Goal: Task Accomplishment & Management: Manage account settings

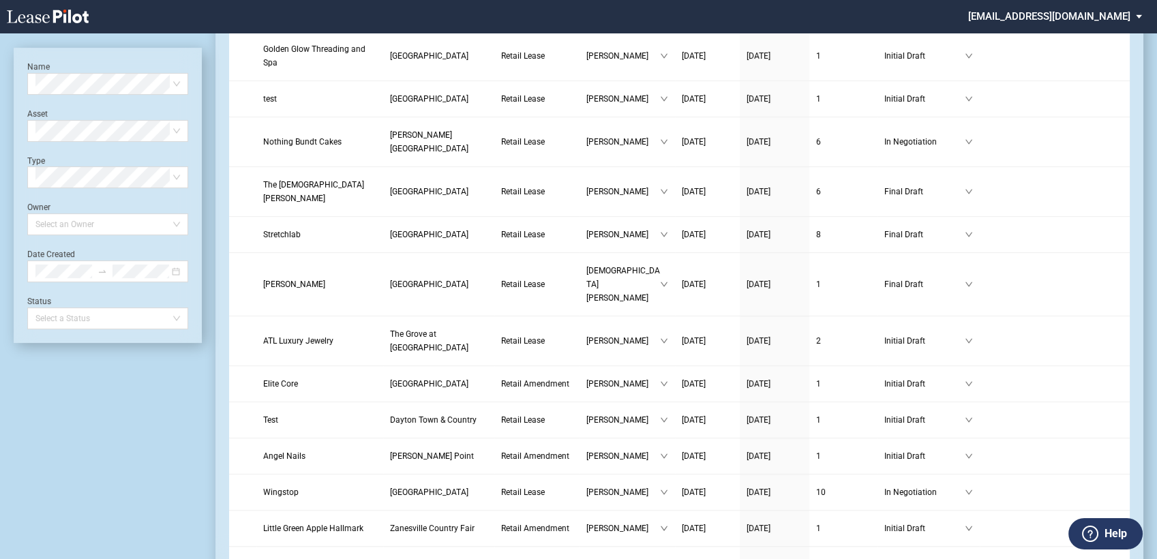
scroll to position [833, 0]
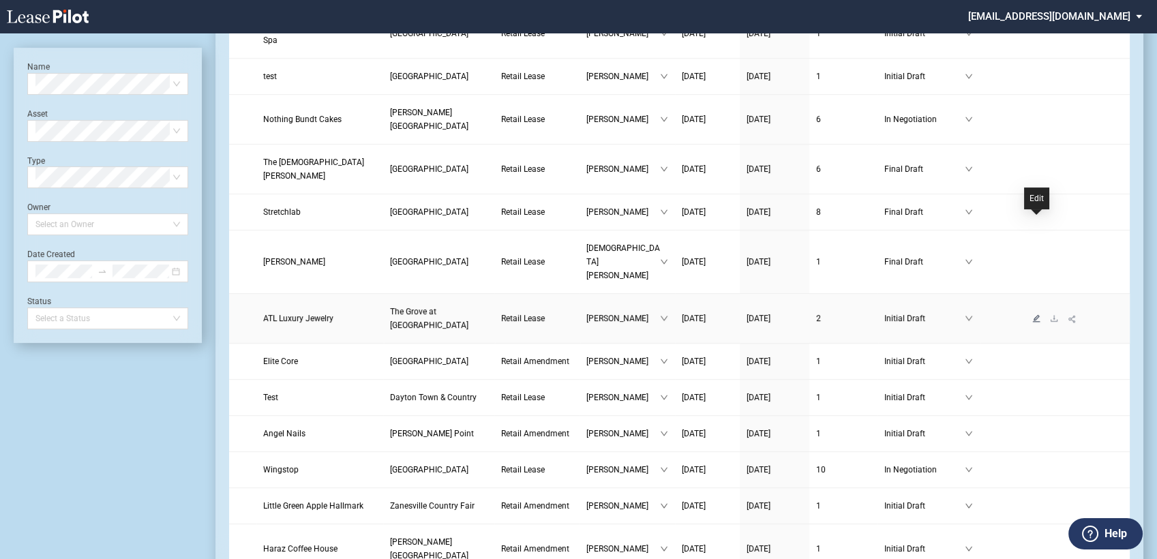
click at [1037, 314] on icon "edit" at bounding box center [1036, 318] width 8 height 8
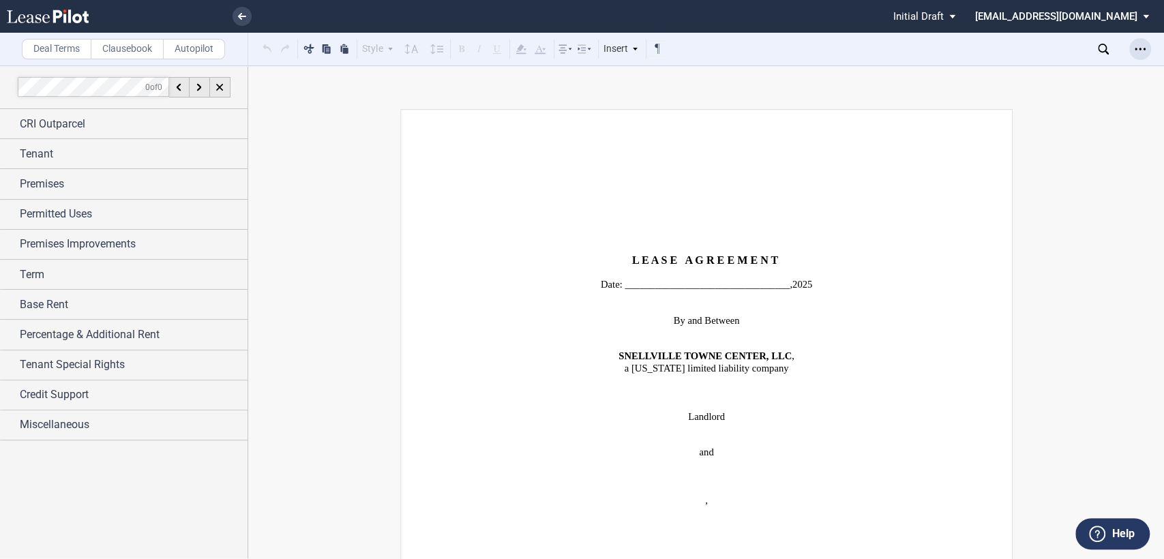
click at [1132, 48] on div "Open Lease options menu" at bounding box center [1140, 49] width 22 height 22
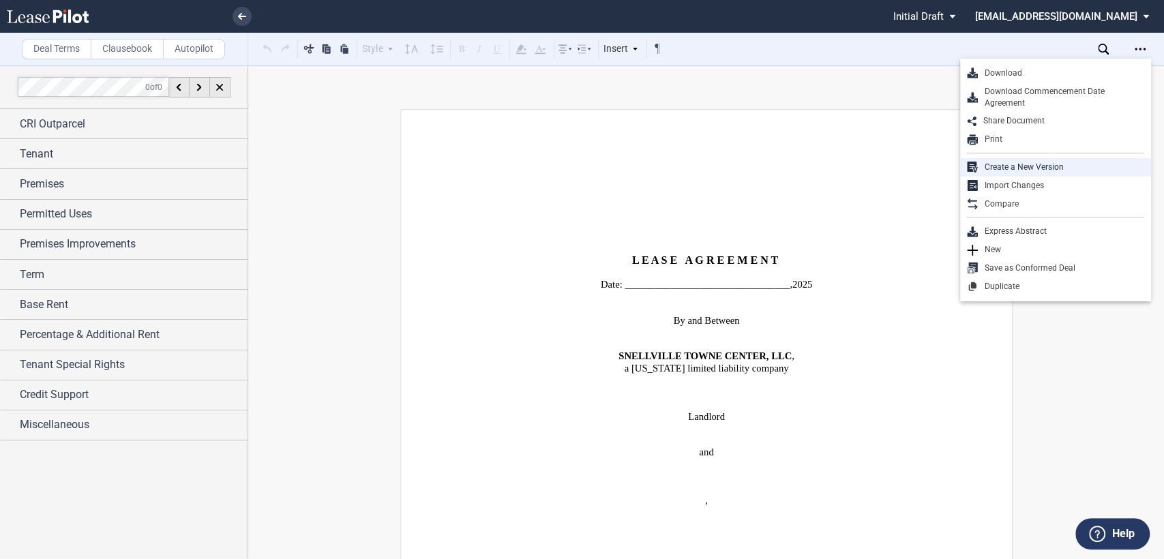
click at [1016, 164] on div "Create a New Version" at bounding box center [1060, 168] width 166 height 12
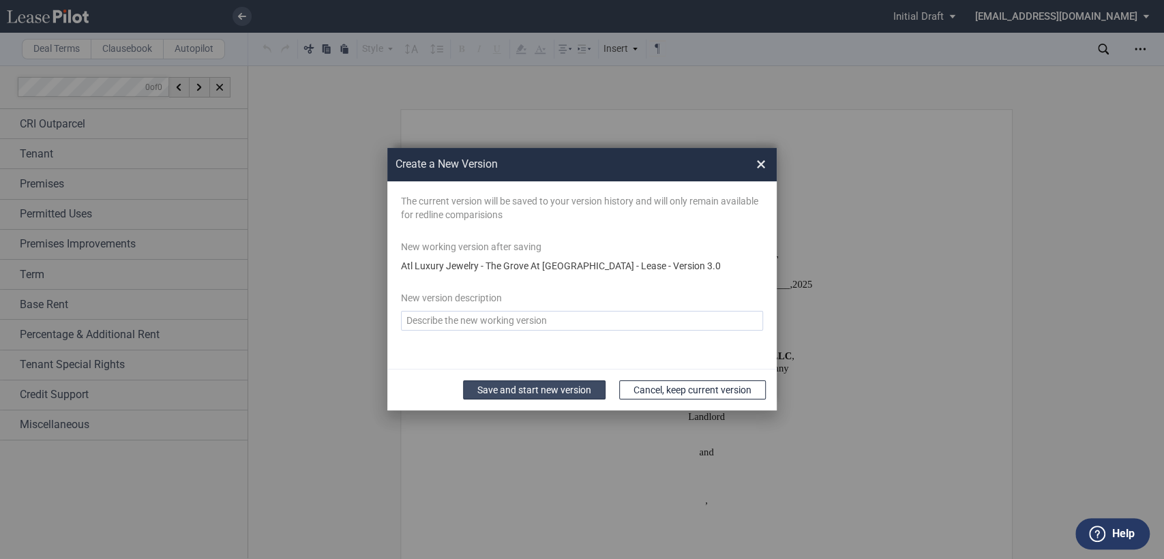
click at [506, 391] on button "Save and start new version" at bounding box center [534, 389] width 142 height 19
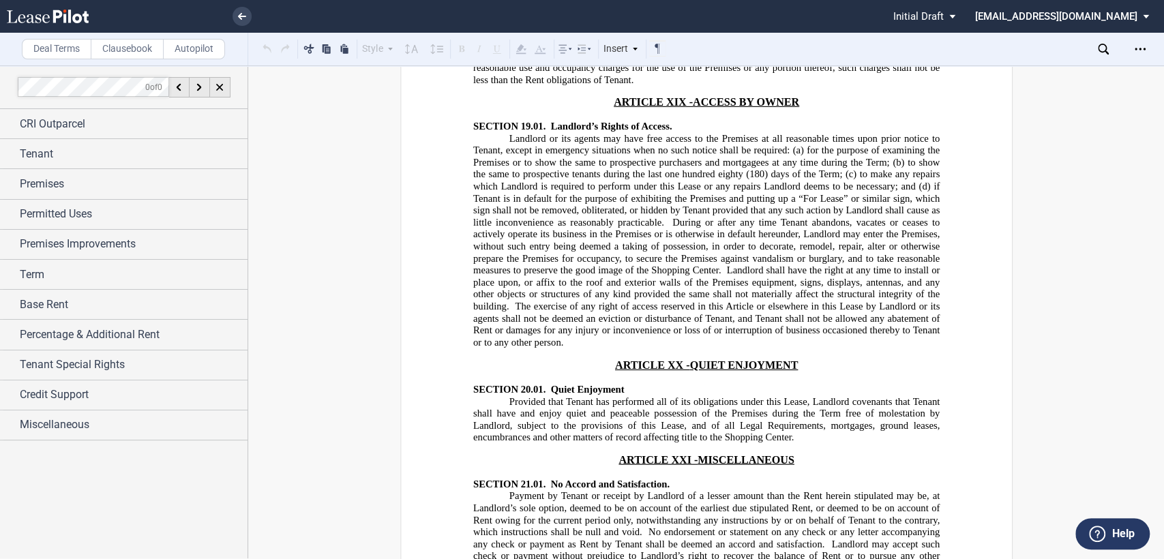
scroll to position [17029, 0]
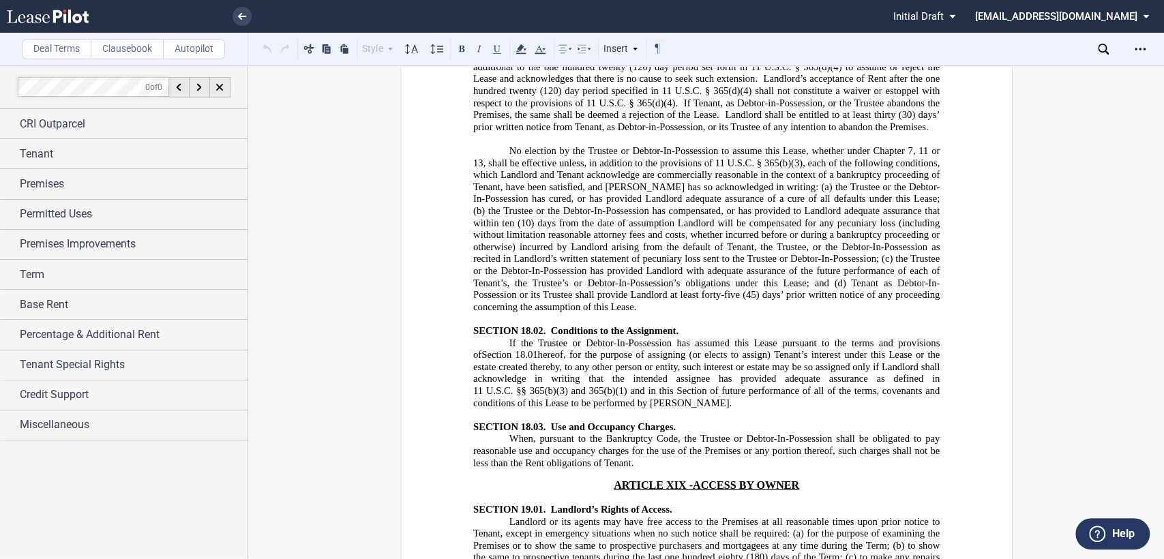
click at [586, 49] on icon at bounding box center [584, 49] width 16 height 16
click at [658, 78] on icon at bounding box center [656, 75] width 11 height 11
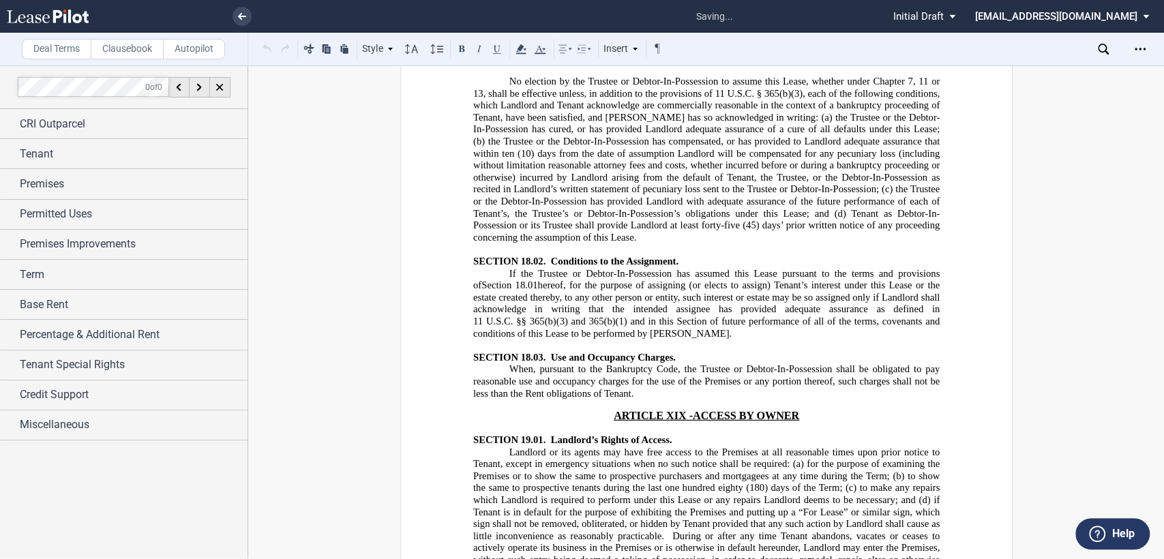
scroll to position [17180, 0]
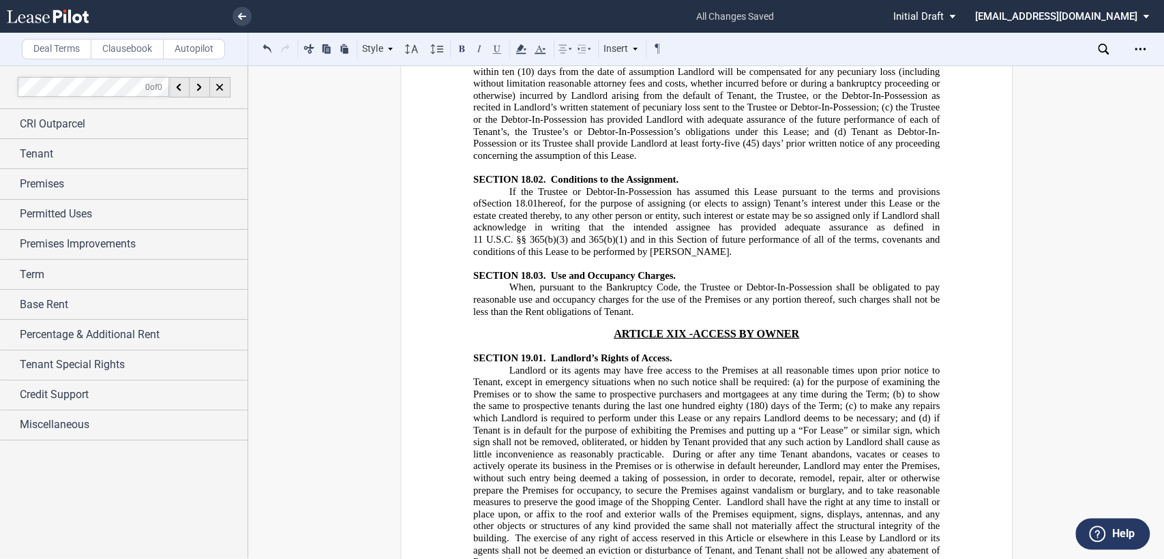
drag, startPoint x: 695, startPoint y: 338, endPoint x: 711, endPoint y: 338, distance: 15.7
click at [481, 47] on button at bounding box center [479, 48] width 16 height 16
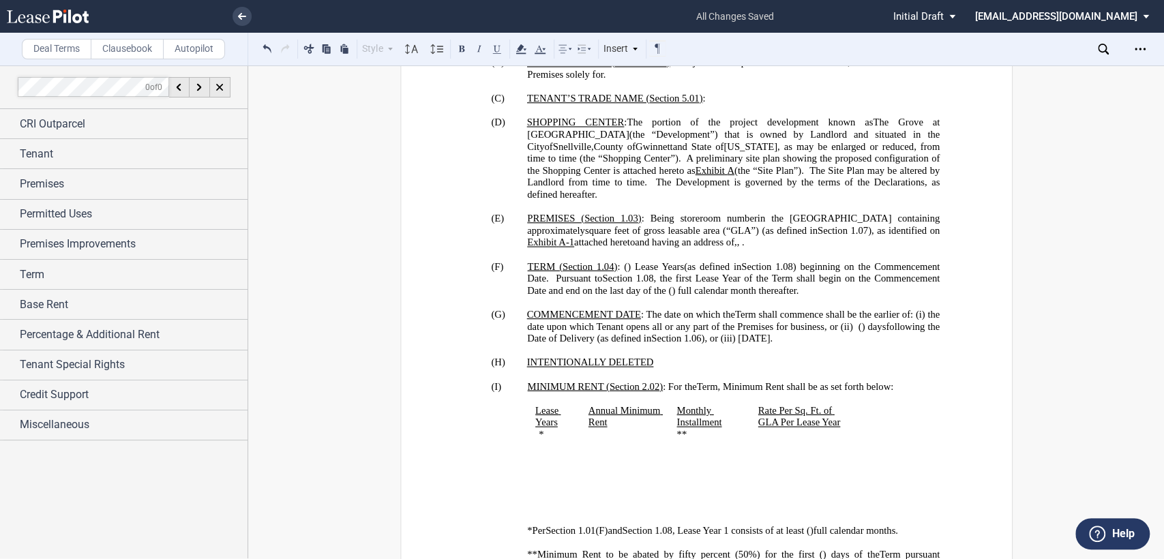
scroll to position [995, 0]
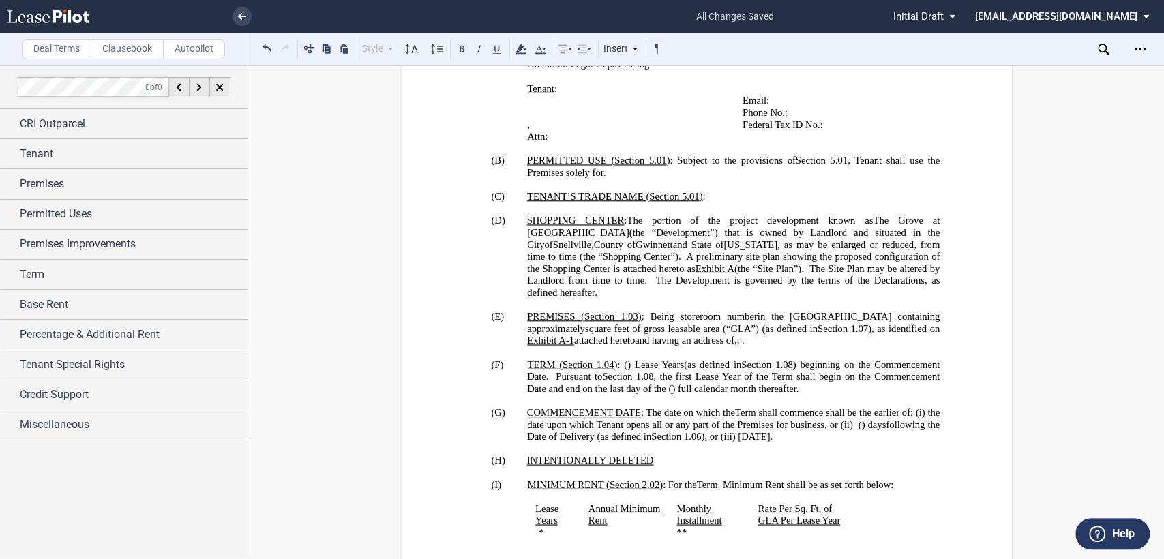
click at [553, 414] on p "(G) COMMENCEMENT DATE : The date on which the Initial Term shall commence shall…" at bounding box center [733, 424] width 412 height 36
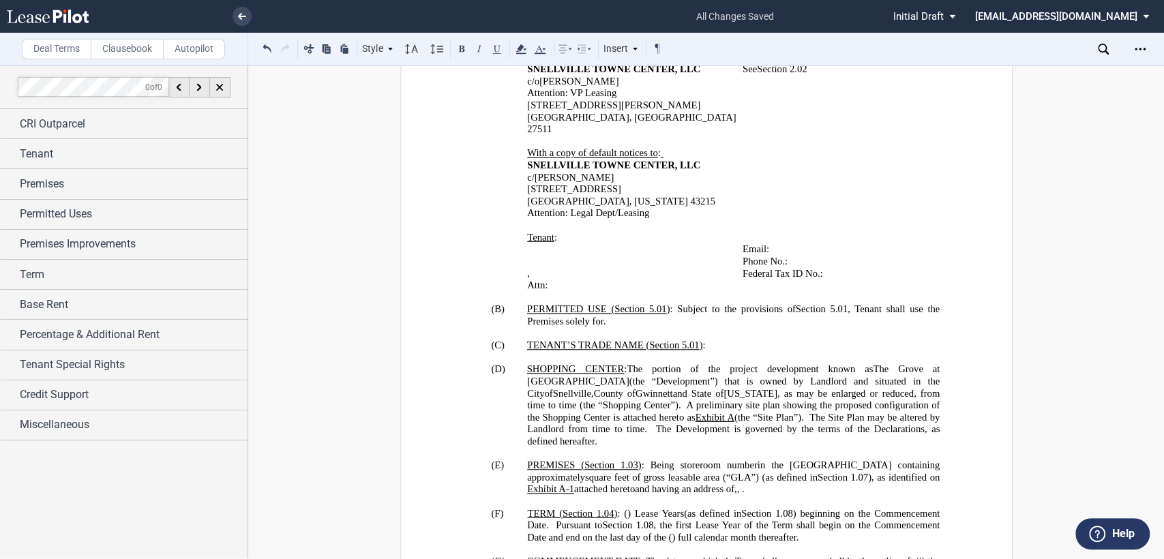
scroll to position [844, 0]
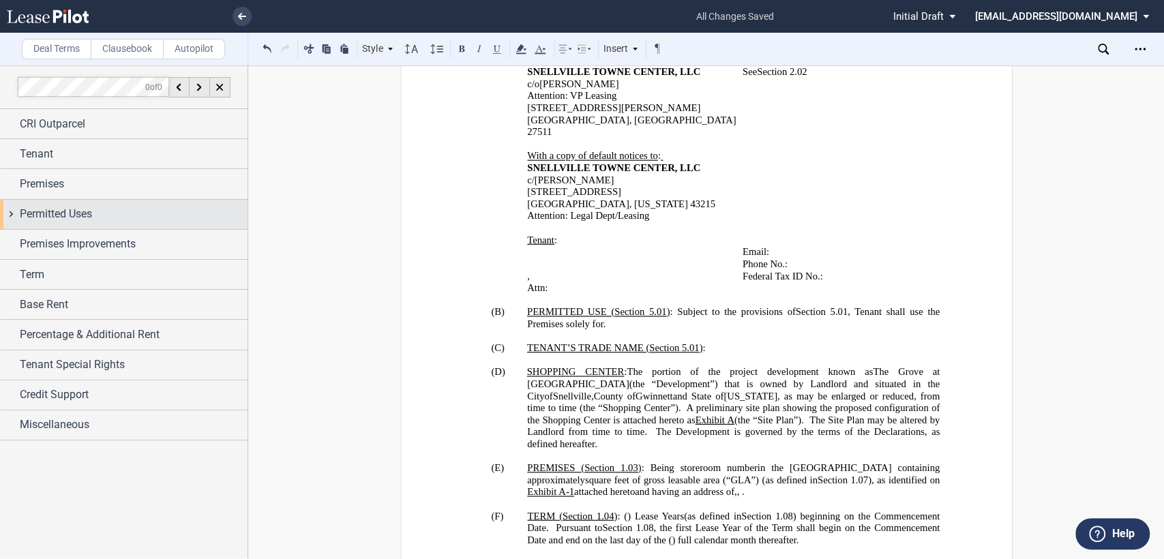
click at [13, 209] on div "Permitted Uses" at bounding box center [123, 214] width 247 height 29
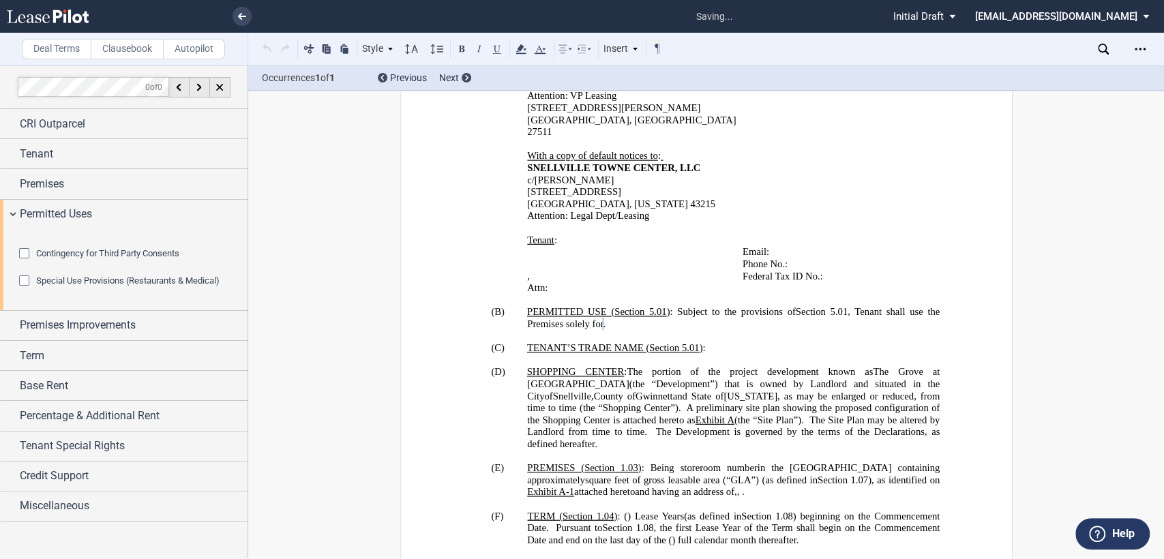
click at [703, 306] on p "(B) PERMITTED USE ( ﻿ Section 5.01 ﻿ ) : Subject to the provisions of ﻿ Section…" at bounding box center [733, 318] width 412 height 24
click at [605, 318] on span "." at bounding box center [604, 324] width 3 height 12
drag, startPoint x: 890, startPoint y: 301, endPoint x: 937, endPoint y: 307, distance: 47.3
click at [932, 318] on span "to host vendors for one day specialty events up to four (4) times per calendar …" at bounding box center [767, 324] width 329 height 12
click at [888, 318] on span "to host vendors for specialty events up to four (4) times per calendar year." at bounding box center [750, 324] width 294 height 12
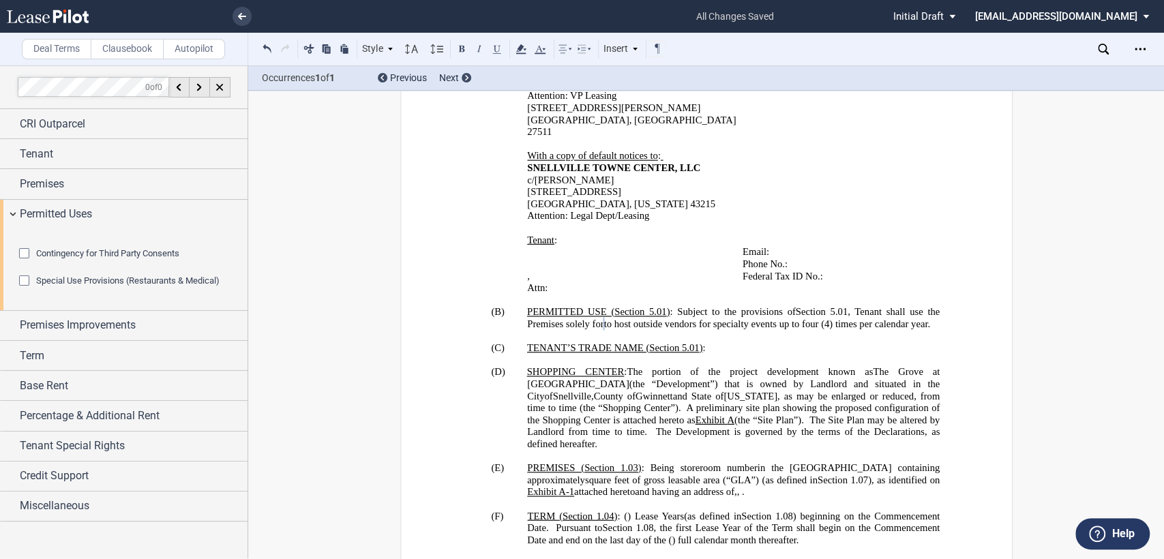
click at [751, 314] on p "(B) PERMITTED USE ( ﻿ Section 5.01 ﻿ ) : Subject to the provisions of ﻿ Section…" at bounding box center [733, 318] width 412 height 24
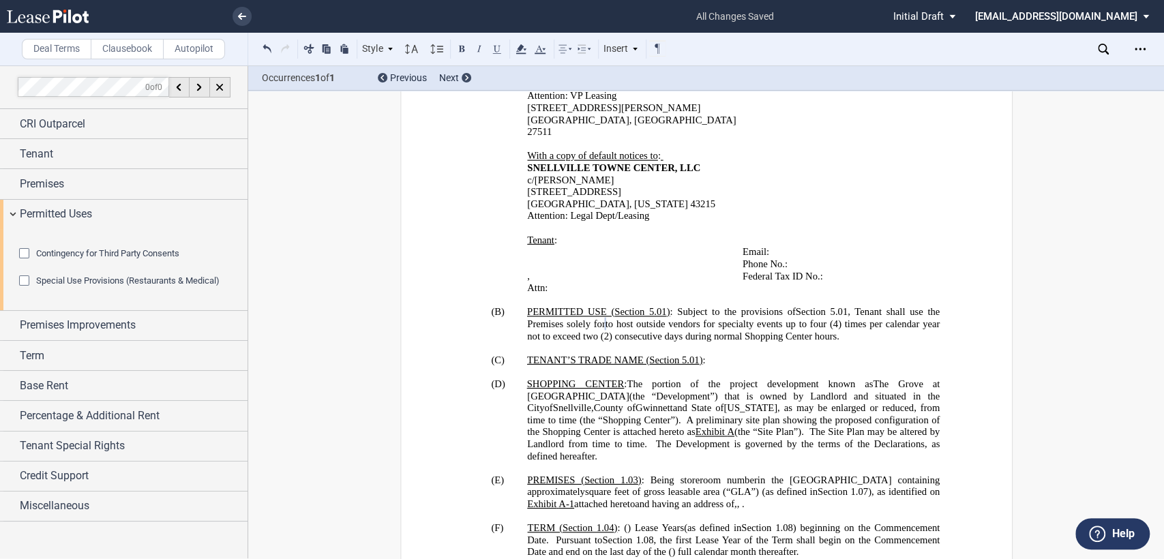
click at [644, 323] on span "to host outside vendors for specialty events up to four (4) times per calendar …" at bounding box center [734, 329] width 415 height 23
click at [764, 318] on span "to host outside vendors for "Specialty Events" up to four (4) times per calenda…" at bounding box center [734, 329] width 415 height 23
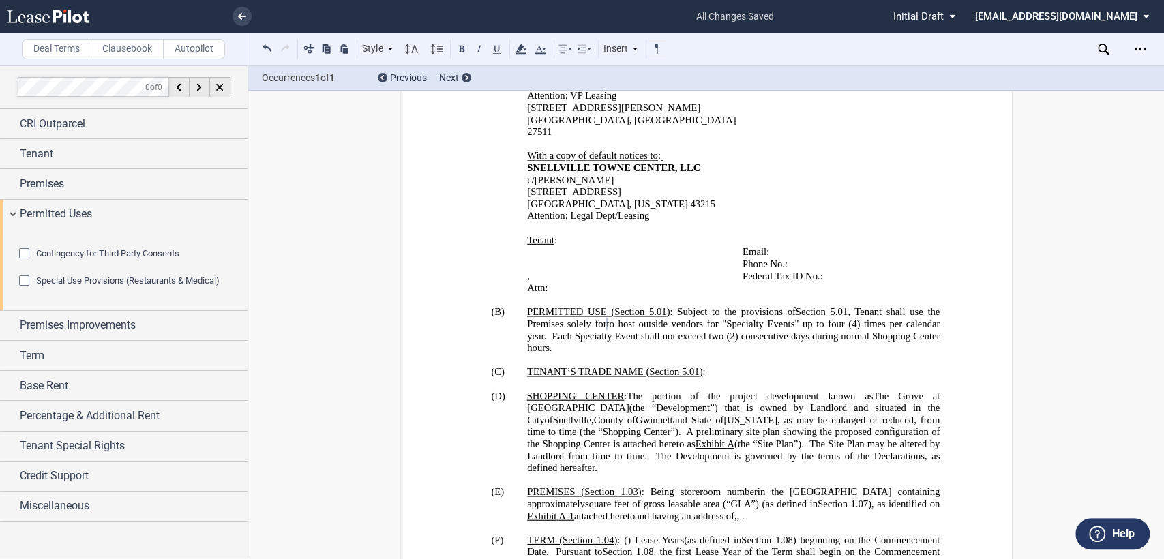
click at [873, 318] on span "to host outside vendors for "Specialty Events" up to four (4) times per calenda…" at bounding box center [734, 335] width 415 height 35
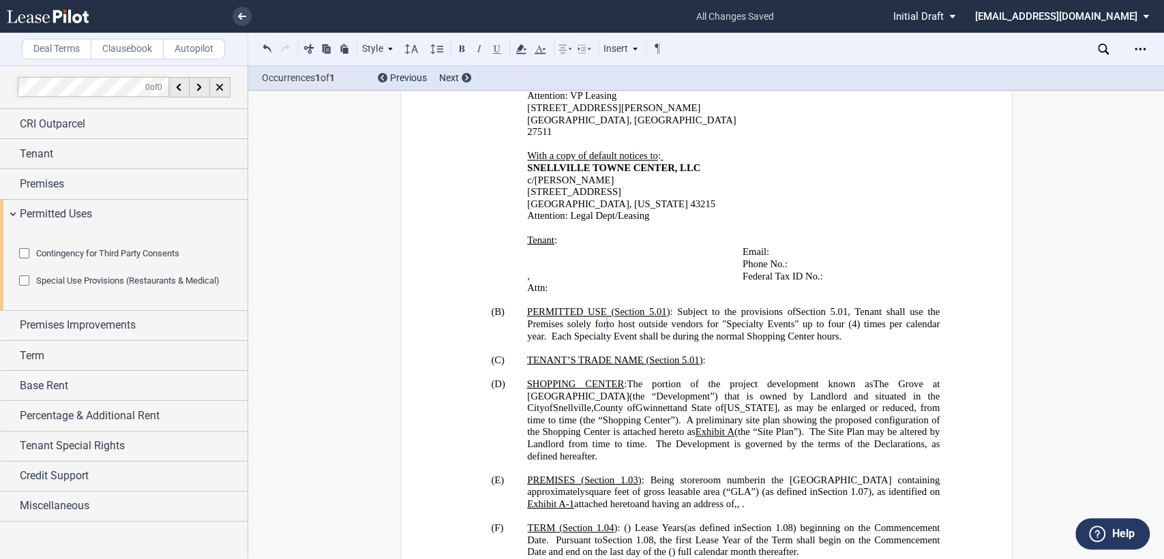
click at [892, 318] on span "to host outside vendors for "Specialty Events" up to four (4) times per calenda…" at bounding box center [734, 329] width 415 height 23
click at [551, 325] on span "to host outside vendors for "Specialty Events" up to four (4) times per calenda…" at bounding box center [734, 329] width 415 height 23
click at [687, 326] on p "(B) PERMITTED USE ( ﻿ Section 5.01 ﻿ ) : Subject to the provisions of ﻿ Section…" at bounding box center [733, 324] width 412 height 36
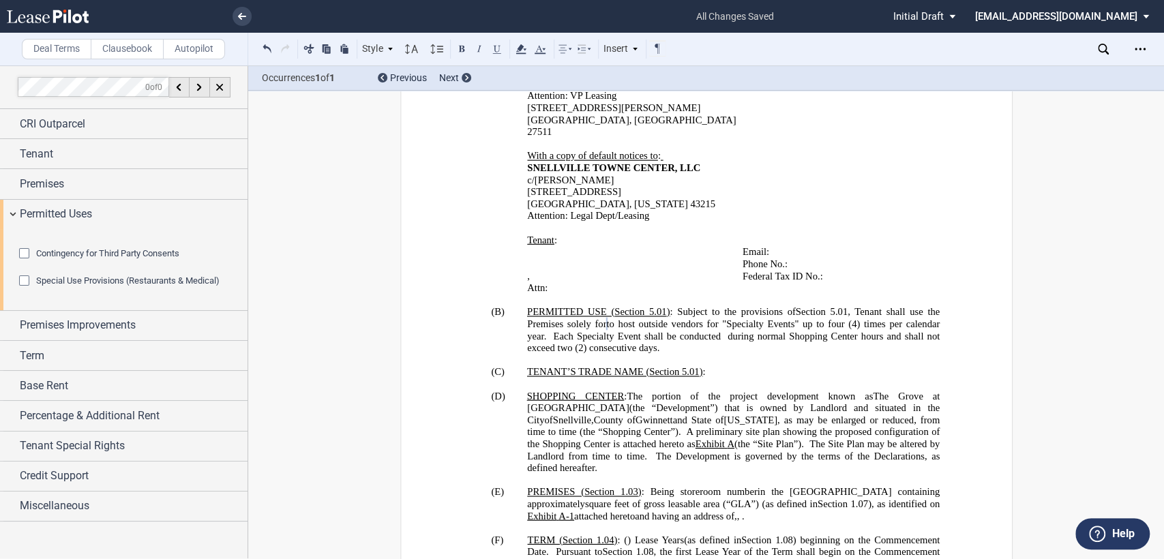
click at [567, 319] on span "to host outside vendors for "Specialty Events" up to four (4) times per calenda…" at bounding box center [734, 335] width 415 height 35
click at [709, 318] on span "to host outside vendors for "Specialty Events" up to four (4) times per calenda…" at bounding box center [734, 335] width 415 height 35
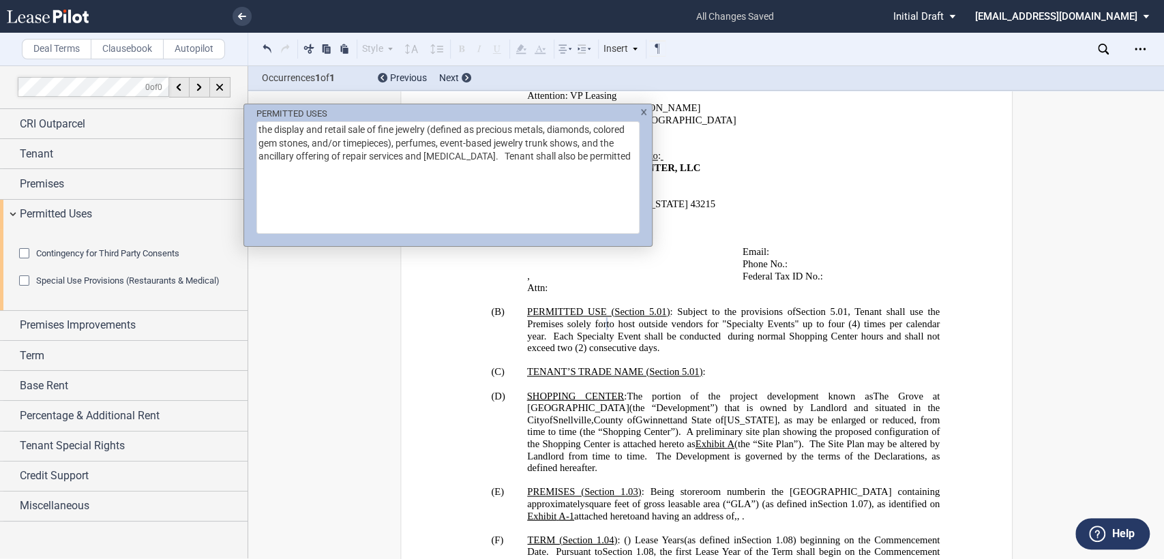
drag, startPoint x: 485, startPoint y: 157, endPoint x: 616, endPoint y: 165, distance: 131.1
click at [616, 165] on textarea "the display and retail sale of fine jewelry (defined as precious metals, diamon…" at bounding box center [447, 177] width 383 height 112
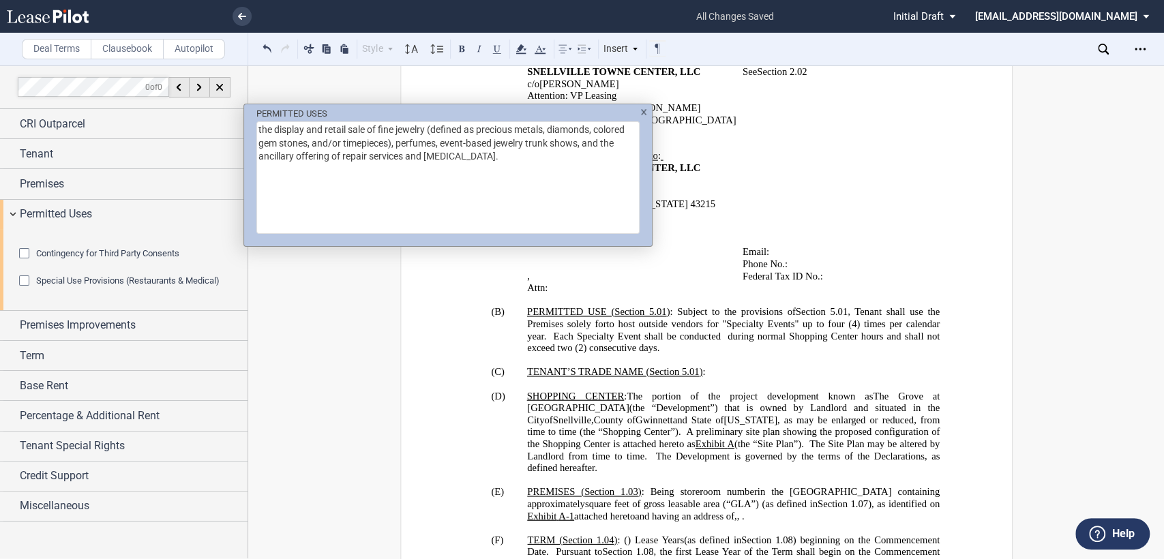
type textarea "the display and retail sale of fine jewelry (defined as precious metals, diamon…"
click at [707, 302] on div "PERMITTED USES the display and retail sale of fine jewelry (defined as precious…" at bounding box center [582, 279] width 1164 height 559
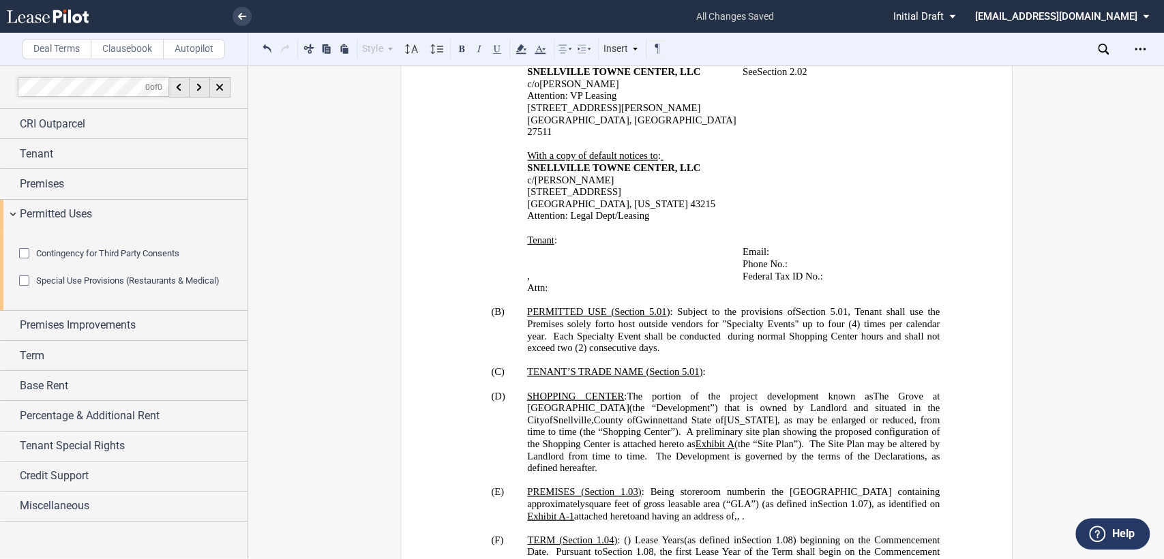
drag, startPoint x: 703, startPoint y: 302, endPoint x: 736, endPoint y: 320, distance: 37.5
click at [736, 320] on span "to host outside vendors for "Specialty Events" up to four (4) times per calenda…" at bounding box center [734, 335] width 415 height 35
click at [309, 48] on button at bounding box center [309, 48] width 16 height 16
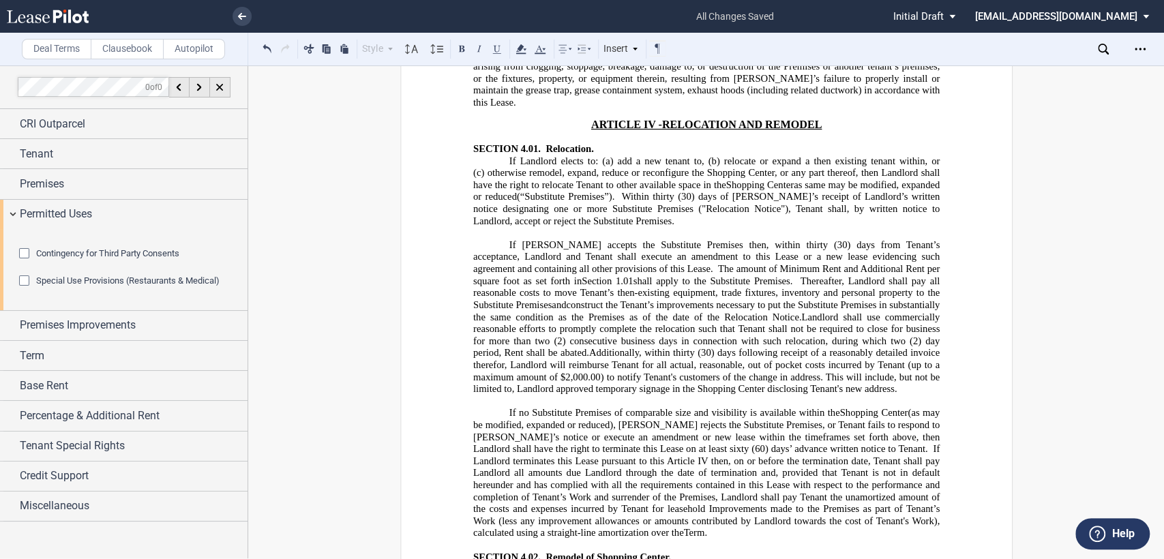
scroll to position [6903, 0]
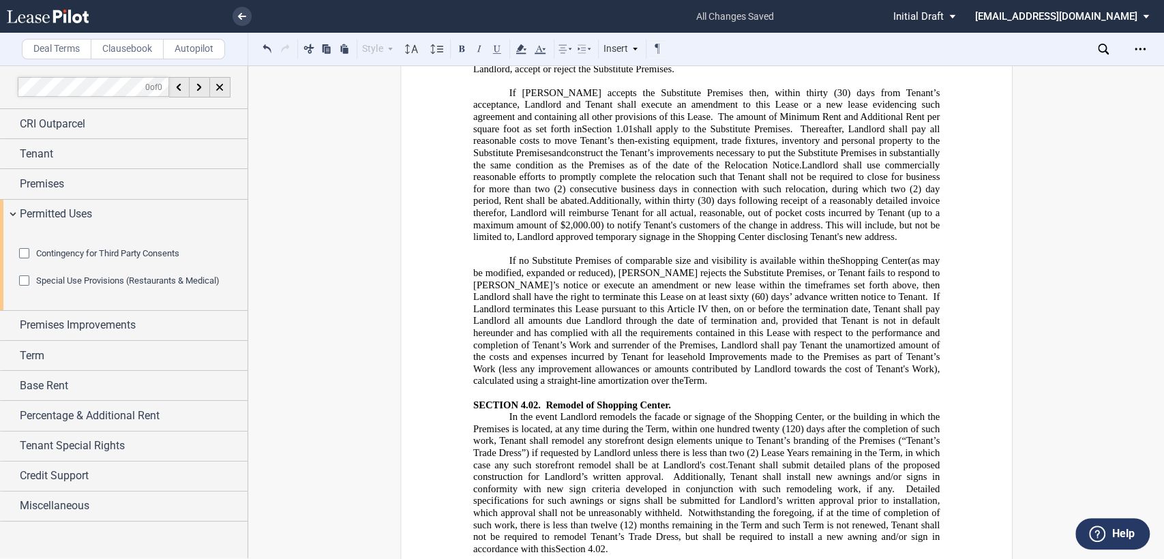
drag, startPoint x: 468, startPoint y: 378, endPoint x: 551, endPoint y: 378, distance: 83.2
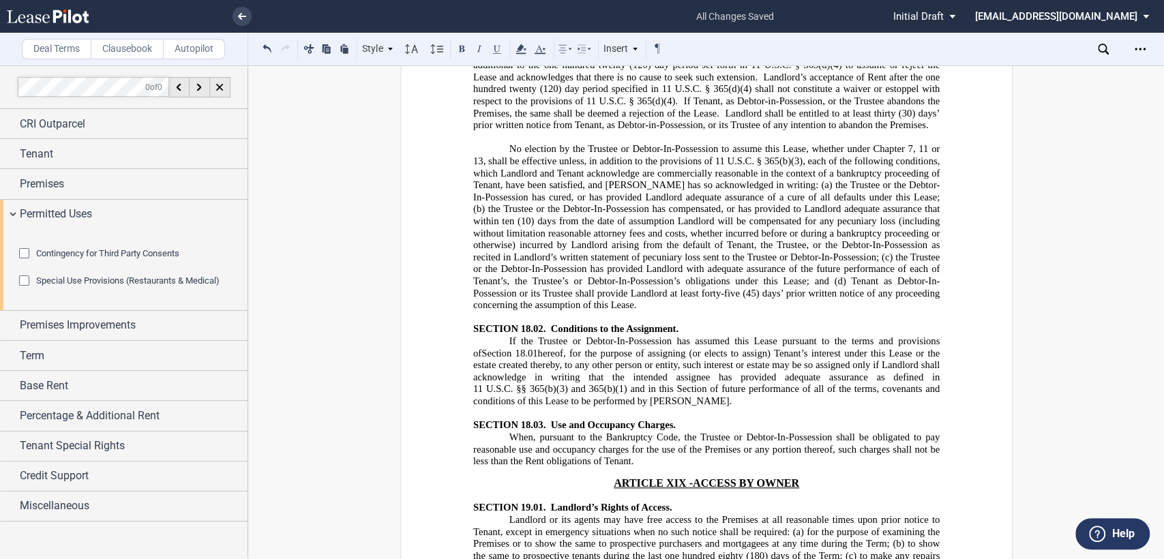
scroll to position [17070, 0]
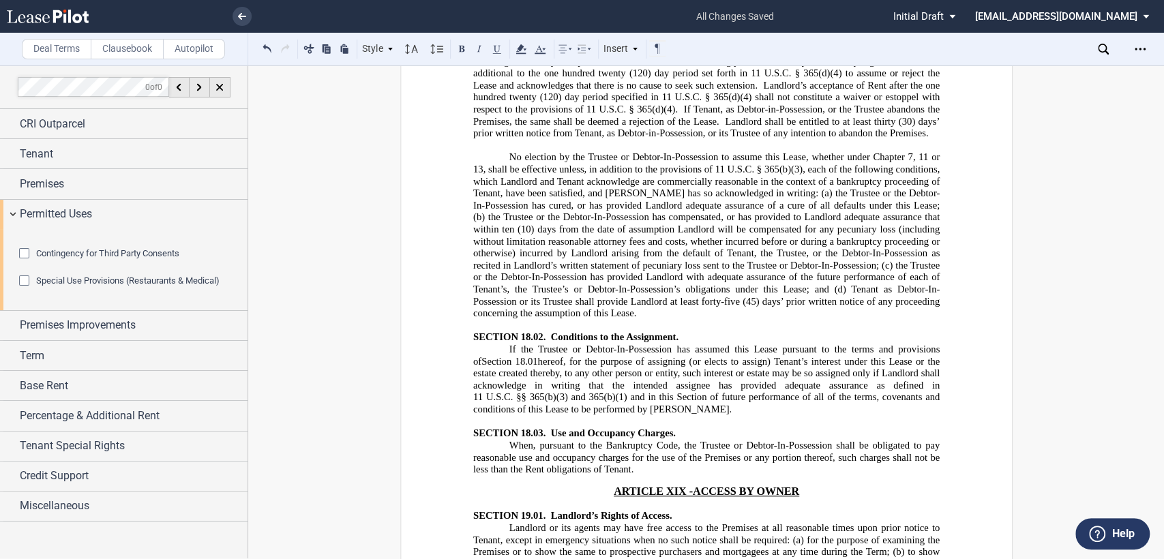
drag, startPoint x: 680, startPoint y: 401, endPoint x: 614, endPoint y: 412, distance: 66.9
click at [305, 44] on button at bounding box center [309, 48] width 16 height 16
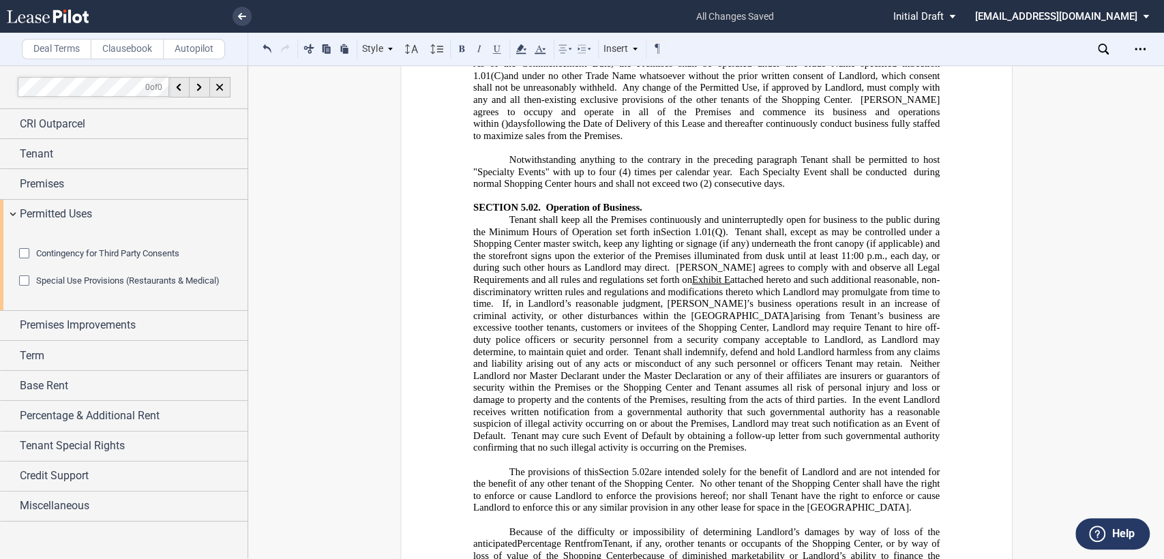
scroll to position [6981, 0]
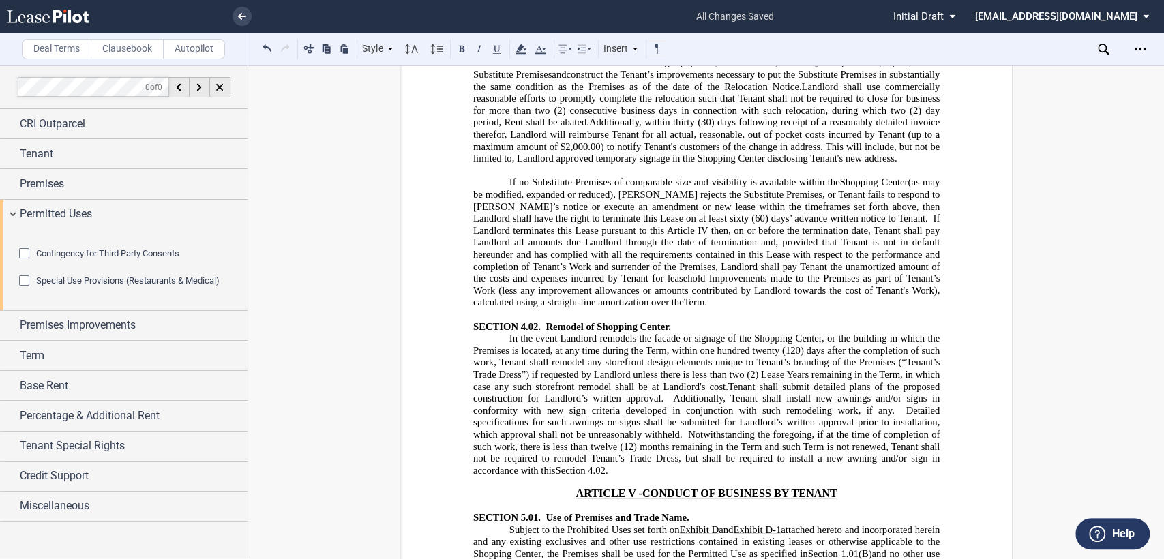
drag, startPoint x: 535, startPoint y: 301, endPoint x: 613, endPoint y: 299, distance: 77.8
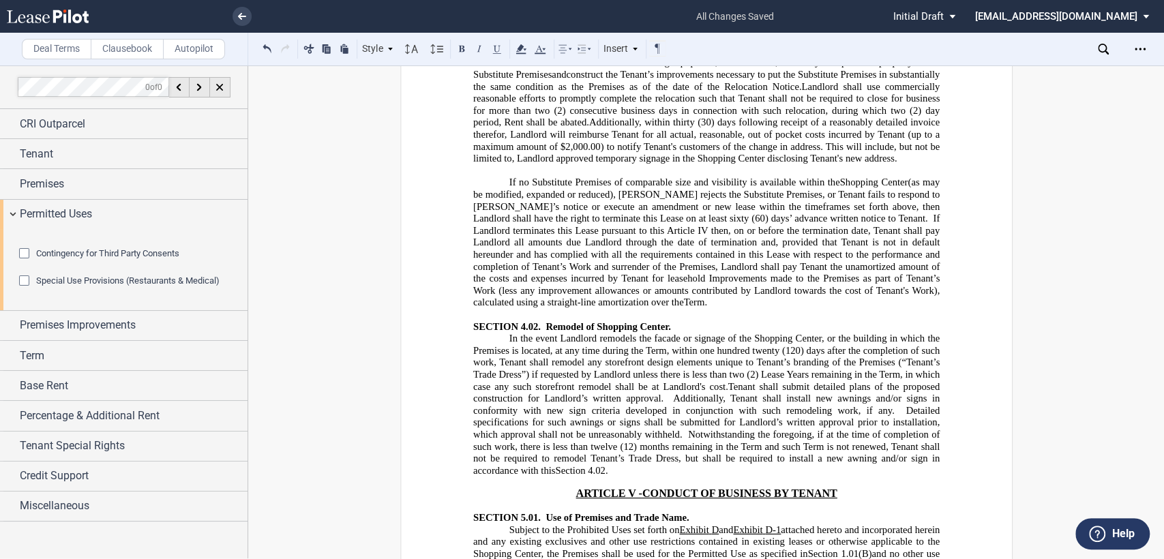
drag, startPoint x: 488, startPoint y: 334, endPoint x: 549, endPoint y: 334, distance: 61.3
drag, startPoint x: 627, startPoint y: 331, endPoint x: 803, endPoint y: 338, distance: 176.0
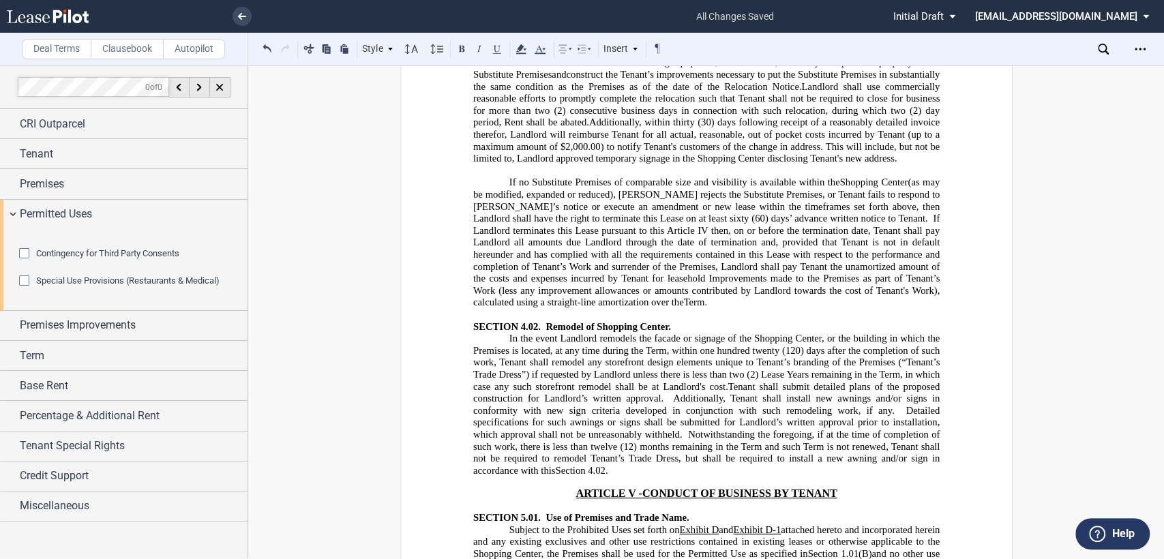
drag, startPoint x: 488, startPoint y: 334, endPoint x: 549, endPoint y: 331, distance: 60.8
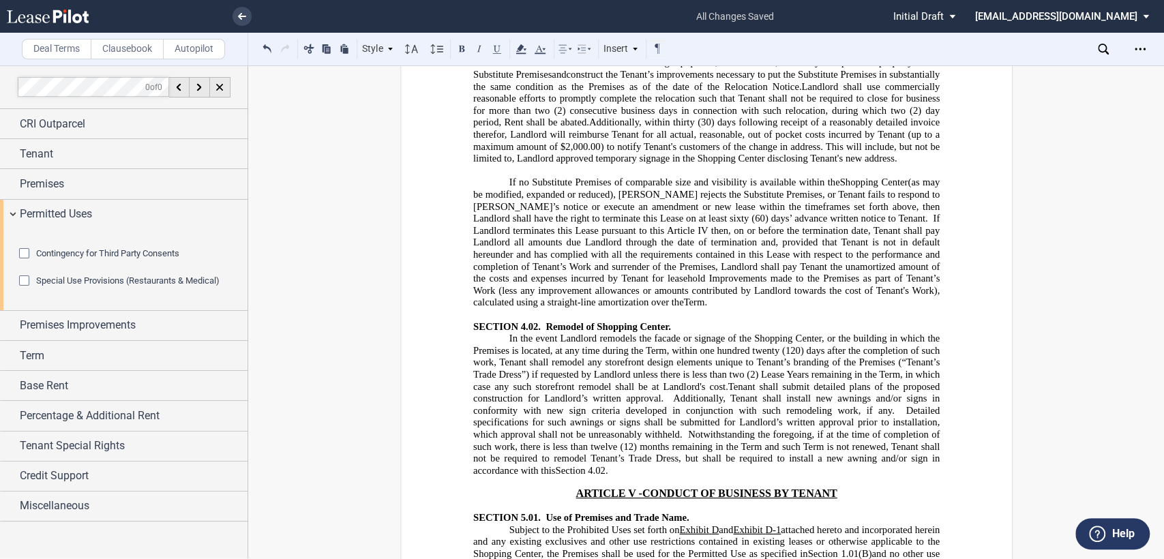
drag, startPoint x: 795, startPoint y: 367, endPoint x: 808, endPoint y: 367, distance: 13.0
drag, startPoint x: 922, startPoint y: 368, endPoint x: 899, endPoint y: 382, distance: 26.3
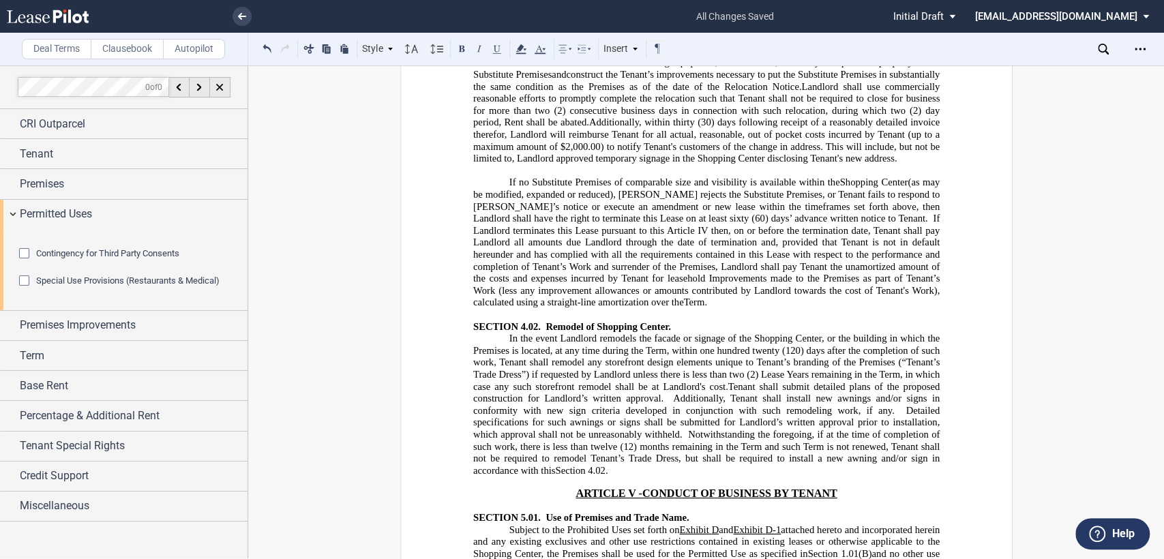
drag, startPoint x: 505, startPoint y: 287, endPoint x: 795, endPoint y: 285, distance: 289.7
drag, startPoint x: 650, startPoint y: 287, endPoint x: 693, endPoint y: 288, distance: 42.3
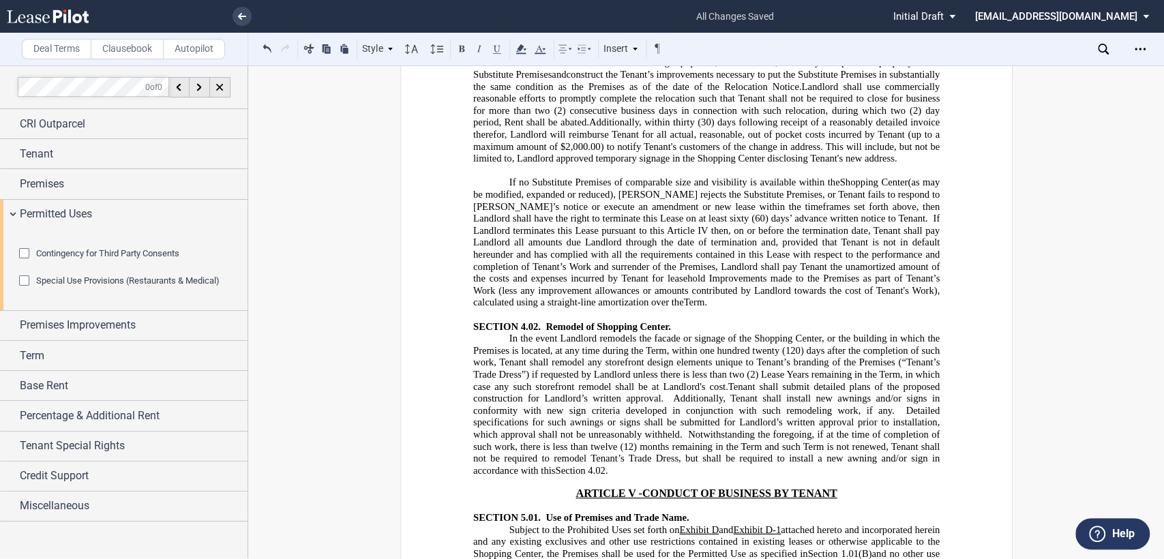
drag, startPoint x: 651, startPoint y: 286, endPoint x: 669, endPoint y: 288, distance: 18.5
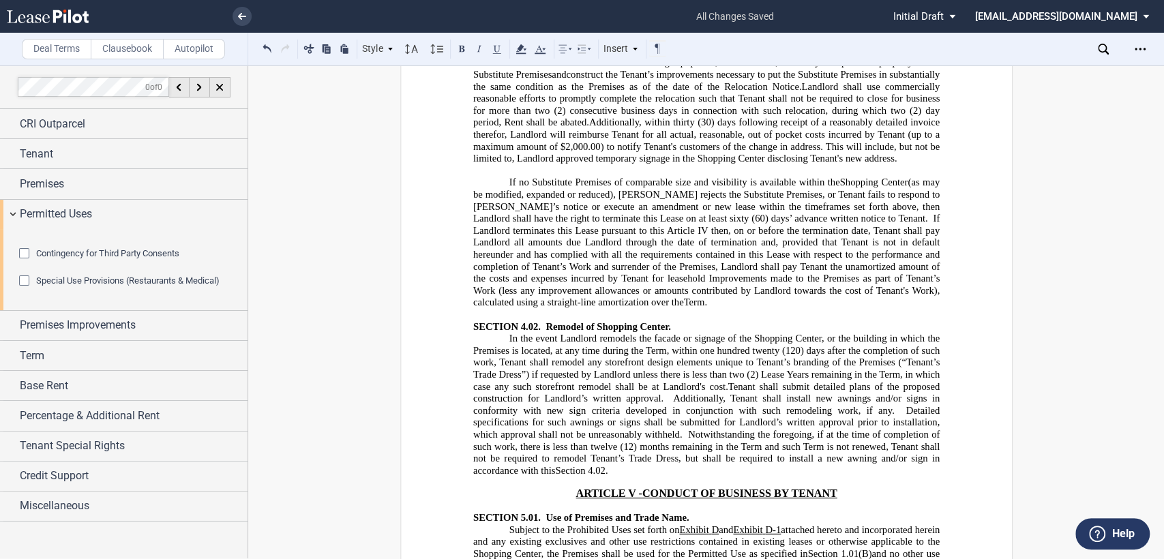
drag, startPoint x: 821, startPoint y: 286, endPoint x: 830, endPoint y: 286, distance: 8.9
click at [500, 50] on button at bounding box center [497, 48] width 16 height 16
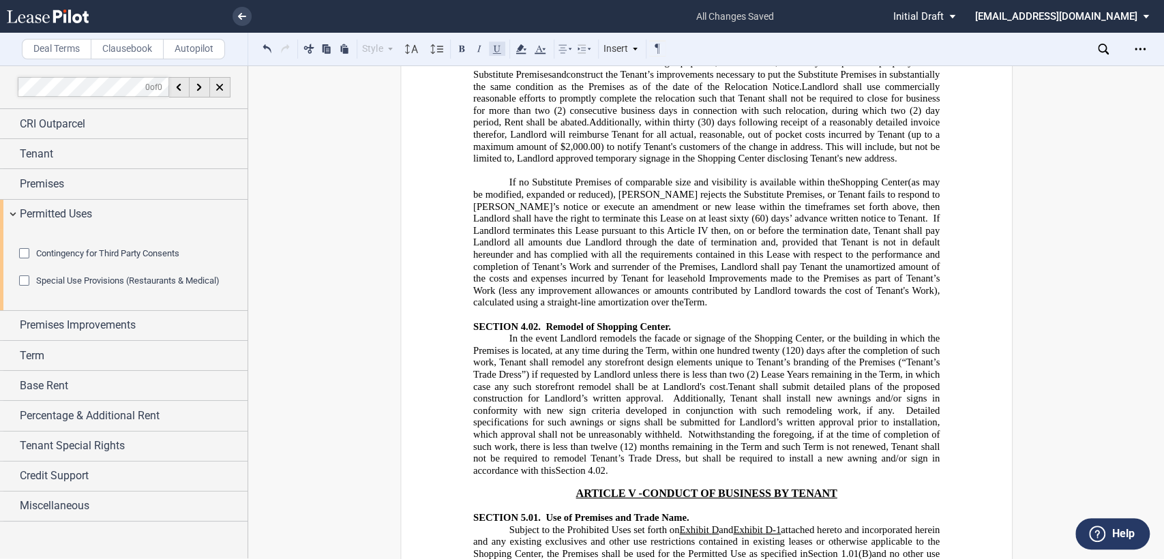
click at [498, 49] on button at bounding box center [497, 48] width 16 height 16
drag, startPoint x: 902, startPoint y: 286, endPoint x: 647, endPoint y: 312, distance: 256.2
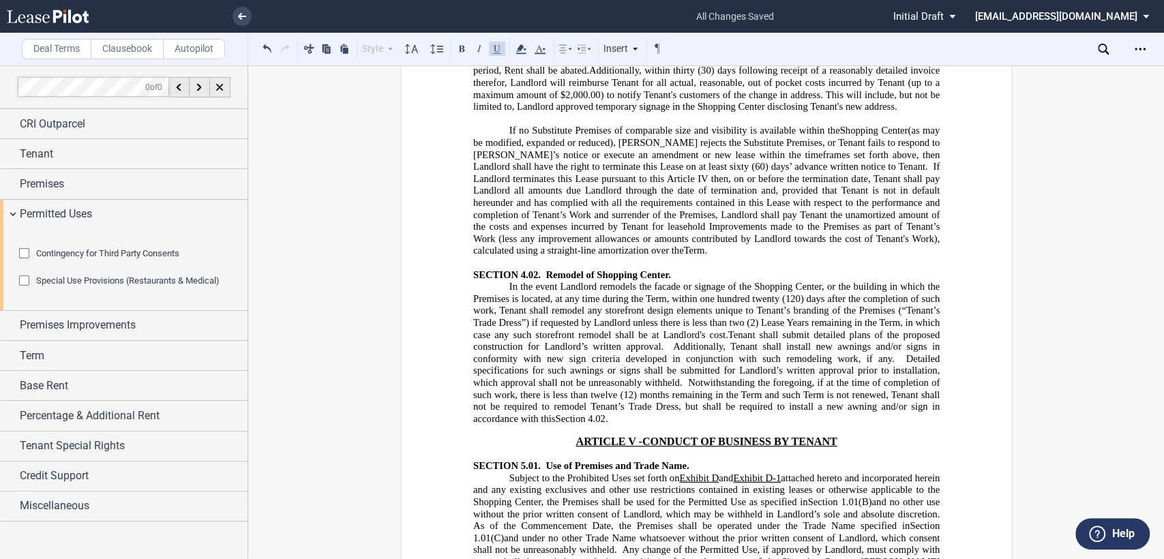
scroll to position [7057, 0]
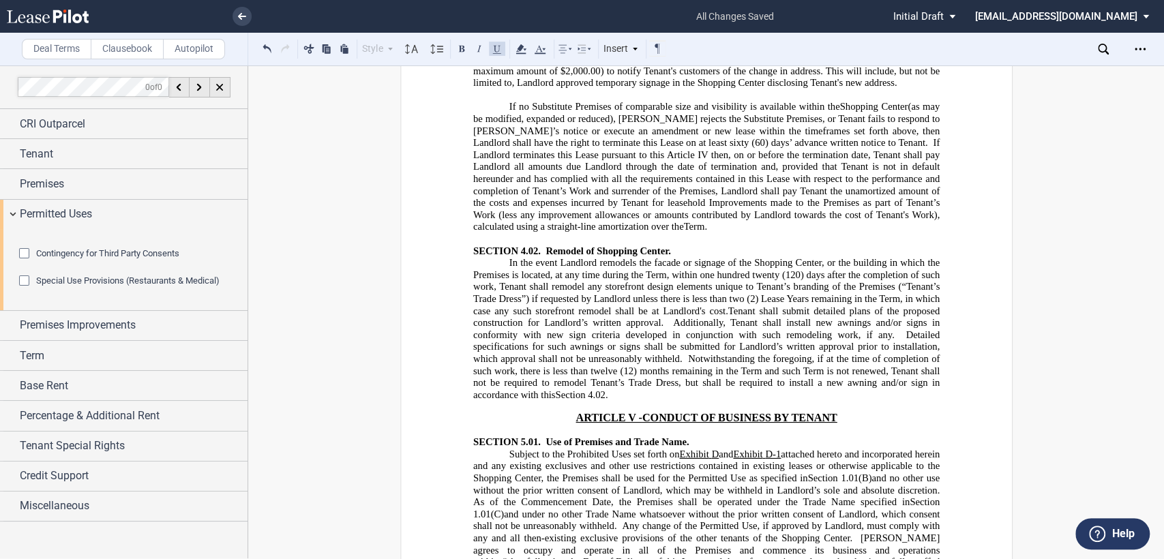
drag, startPoint x: 561, startPoint y: 290, endPoint x: 807, endPoint y: 294, distance: 246.1
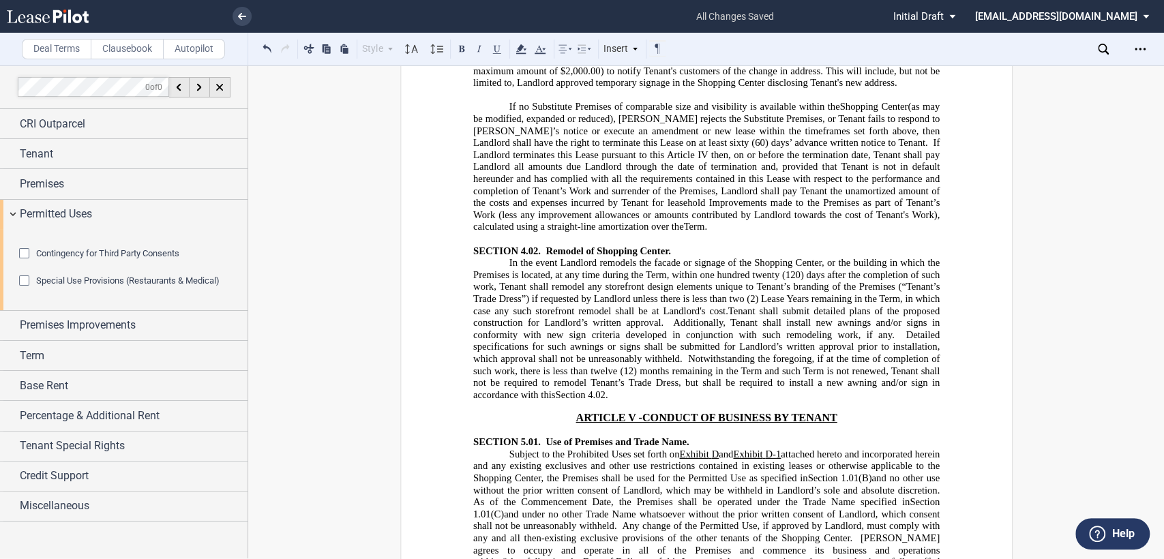
drag, startPoint x: 464, startPoint y: 209, endPoint x: 744, endPoint y: 298, distance: 294.0
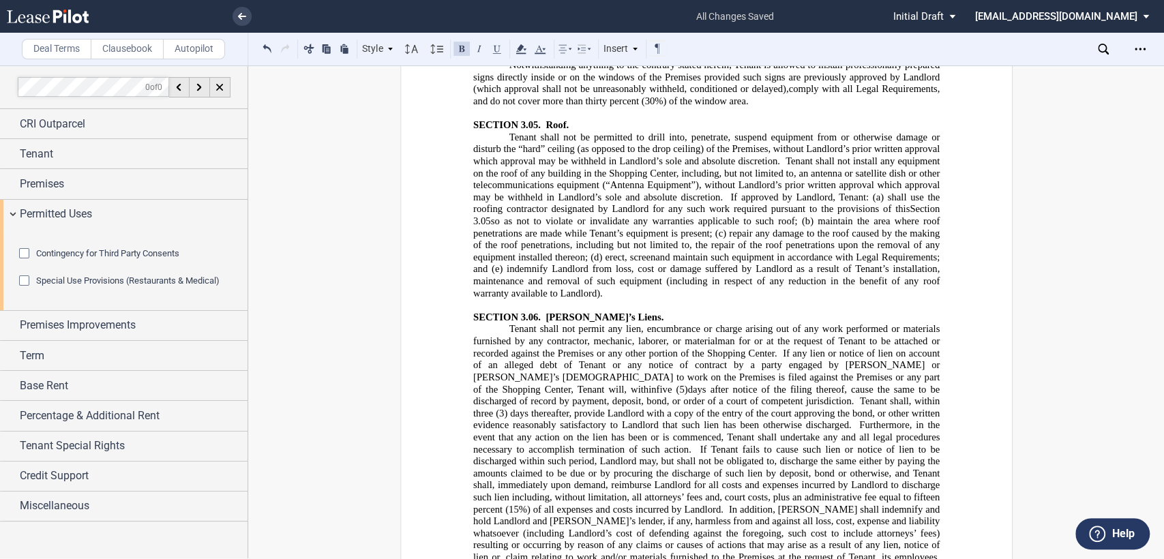
scroll to position [6513, 0]
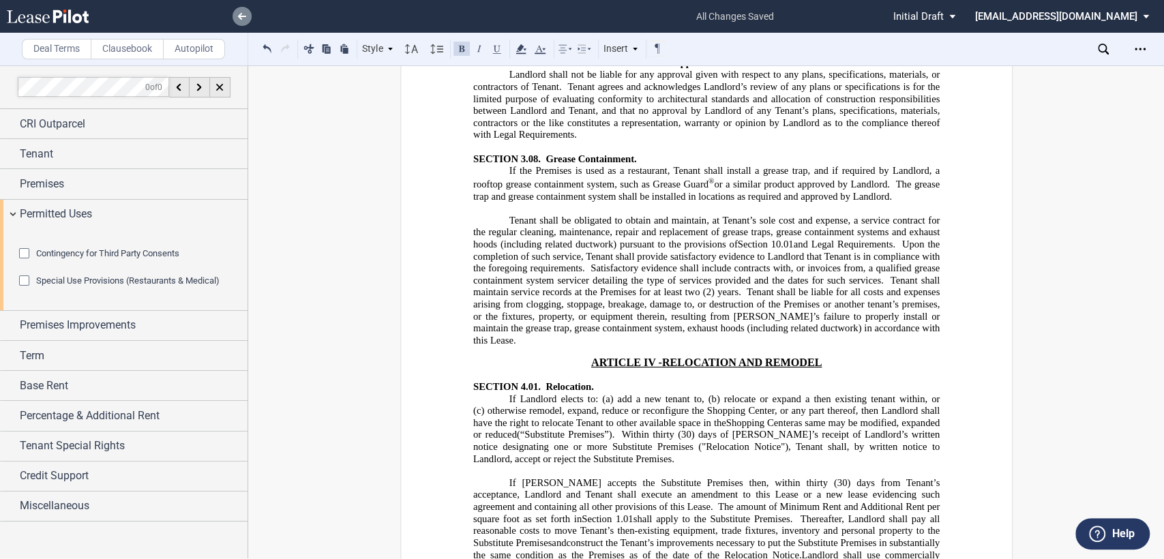
click at [241, 15] on icon at bounding box center [242, 16] width 8 height 7
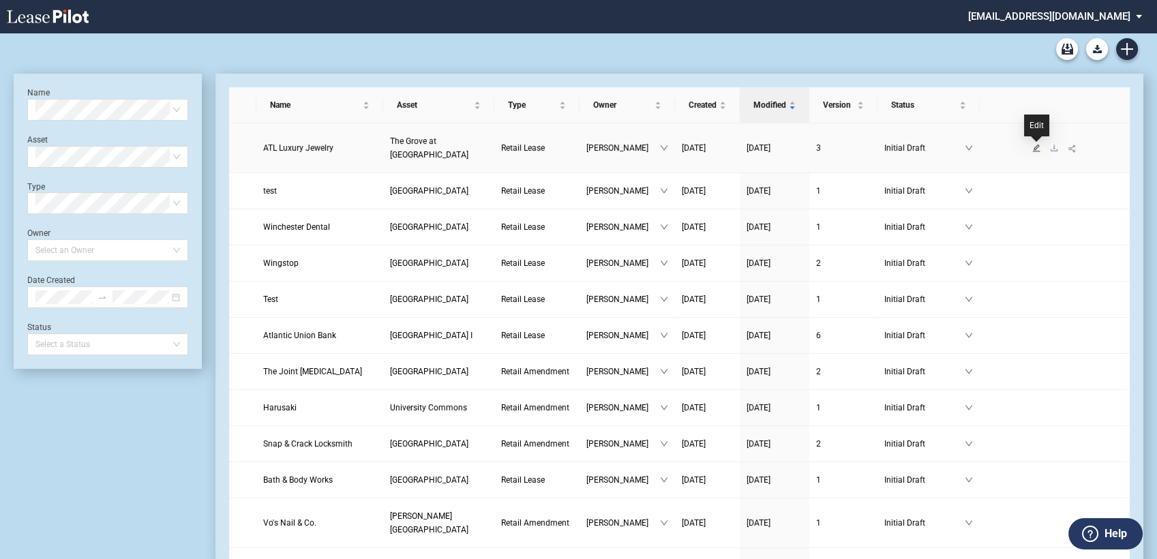
click at [1036, 149] on icon "edit" at bounding box center [1036, 148] width 8 height 8
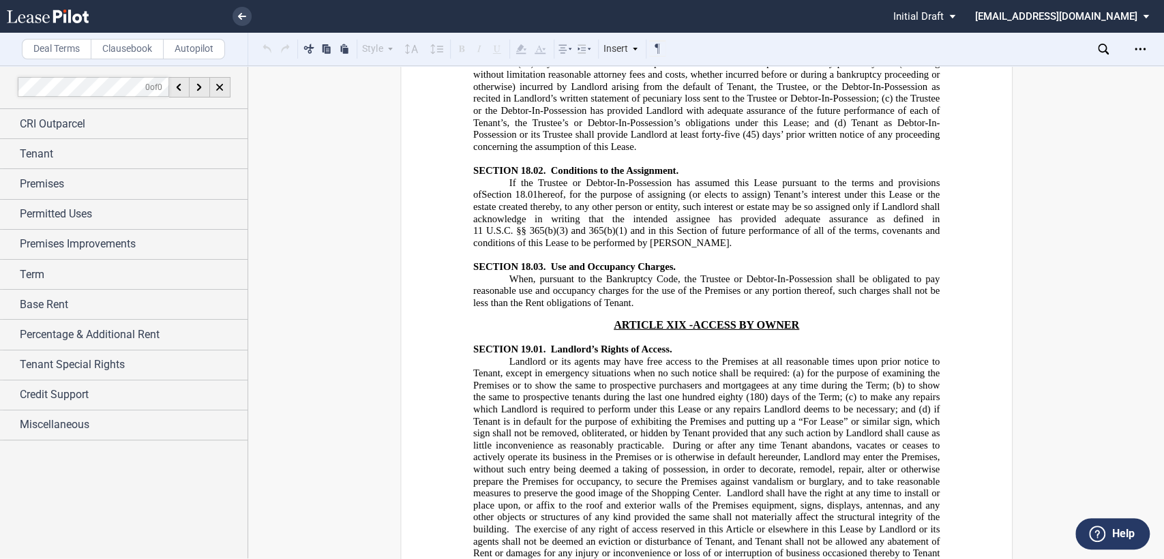
scroll to position [17308, 0]
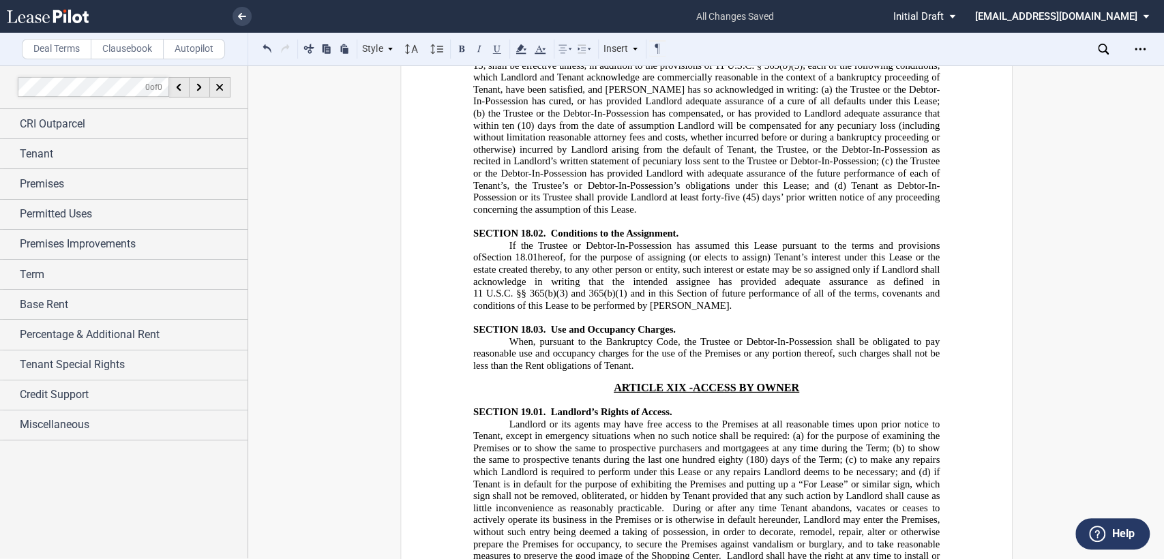
scroll to position [17384, 0]
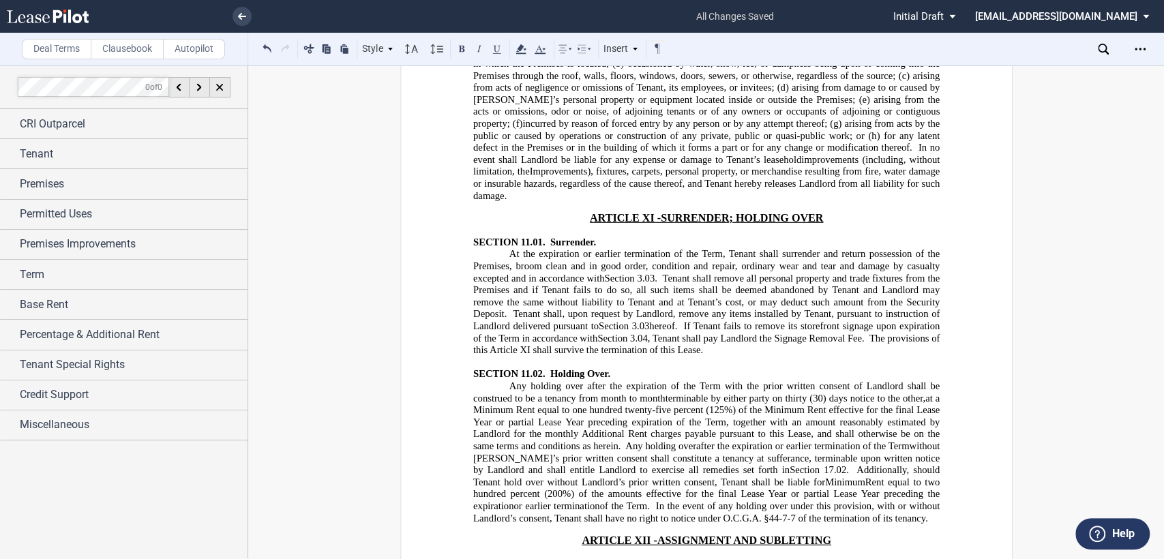
scroll to position [12233, 0]
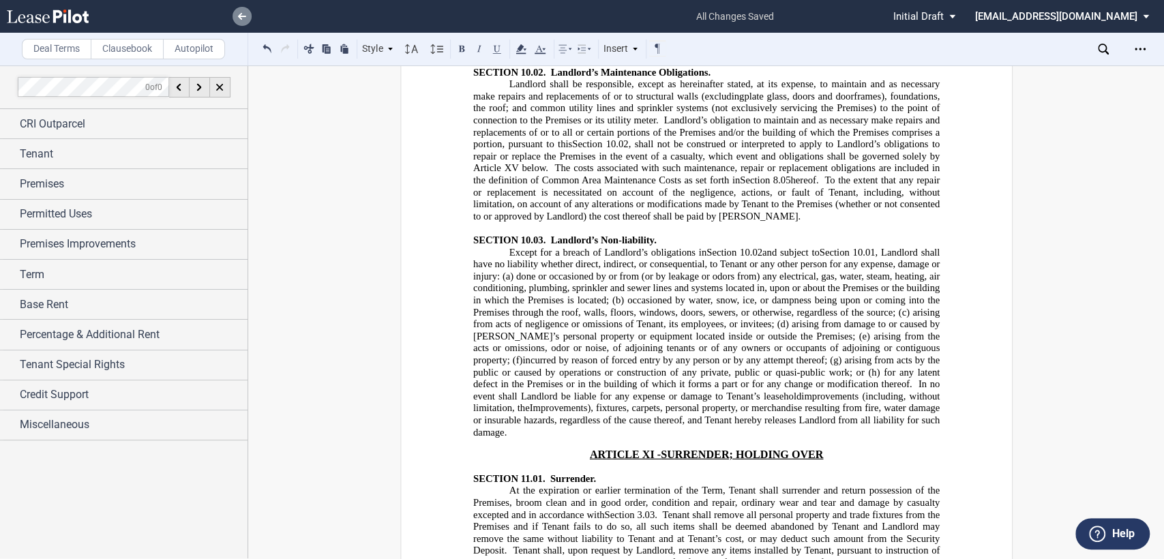
click at [242, 16] on use at bounding box center [242, 16] width 8 height 7
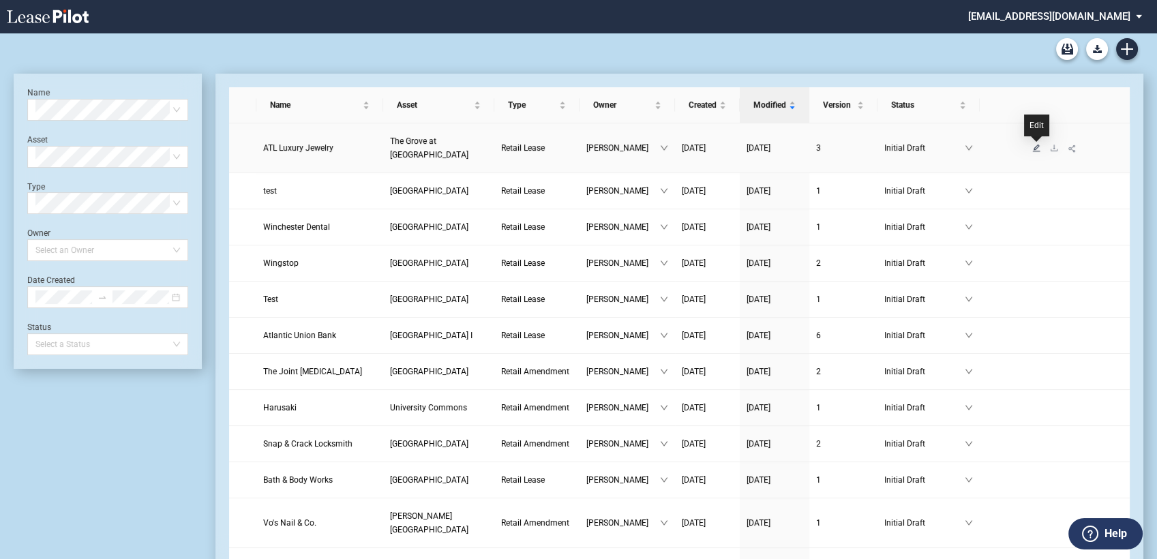
click at [1034, 145] on icon "edit" at bounding box center [1036, 148] width 8 height 8
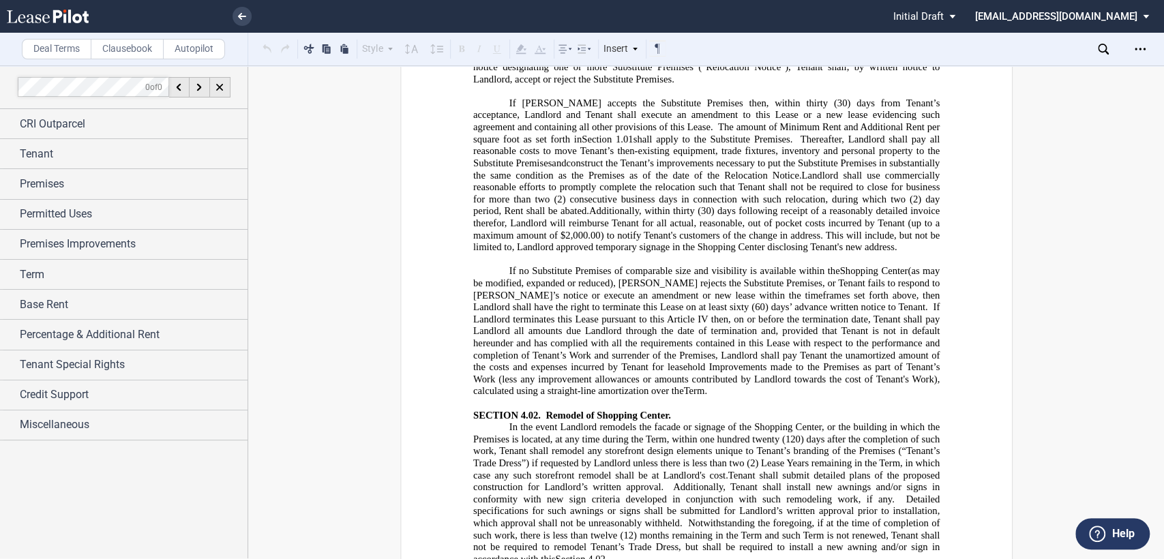
scroll to position [6892, 0]
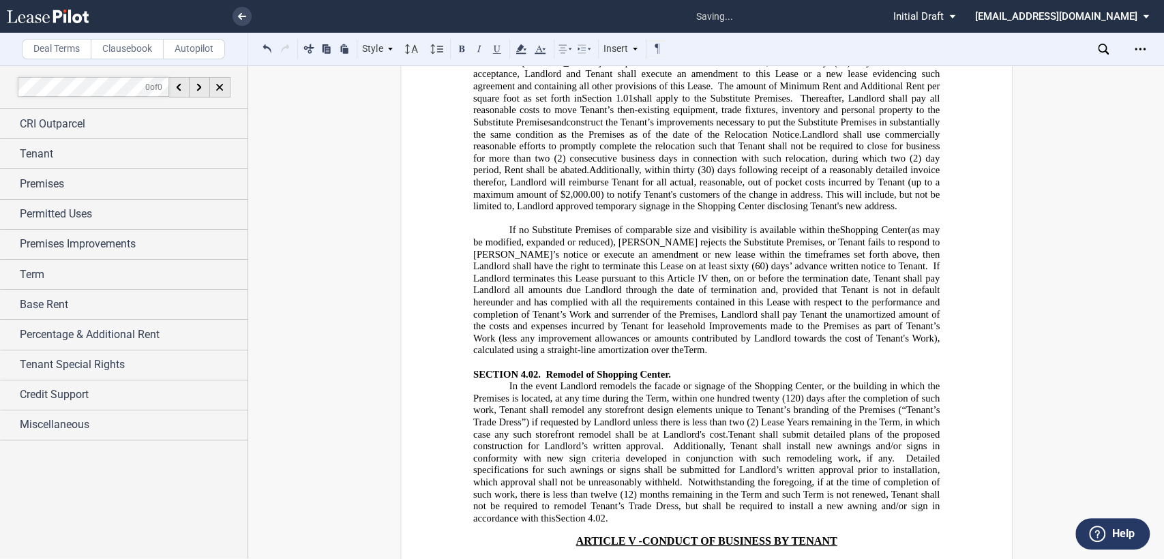
scroll to position [6968, 0]
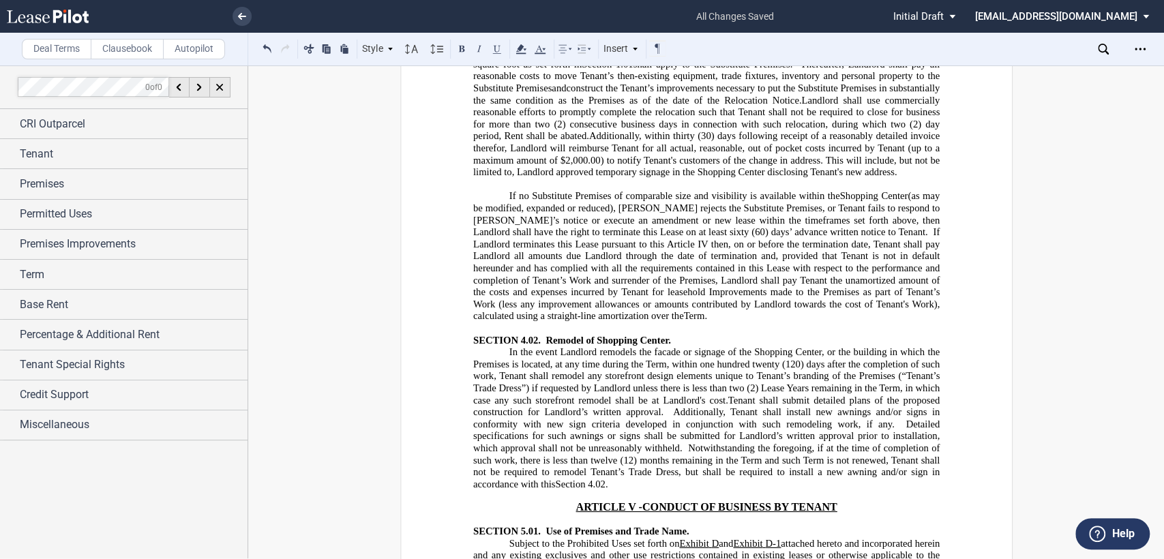
drag, startPoint x: 873, startPoint y: 325, endPoint x: 941, endPoint y: 320, distance: 69.0
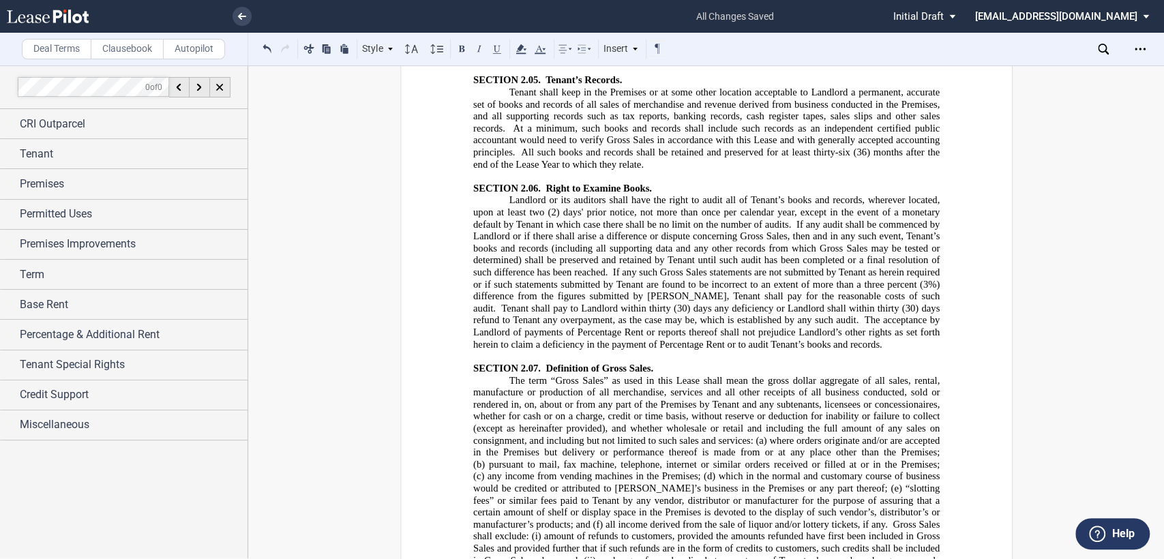
scroll to position [0, 0]
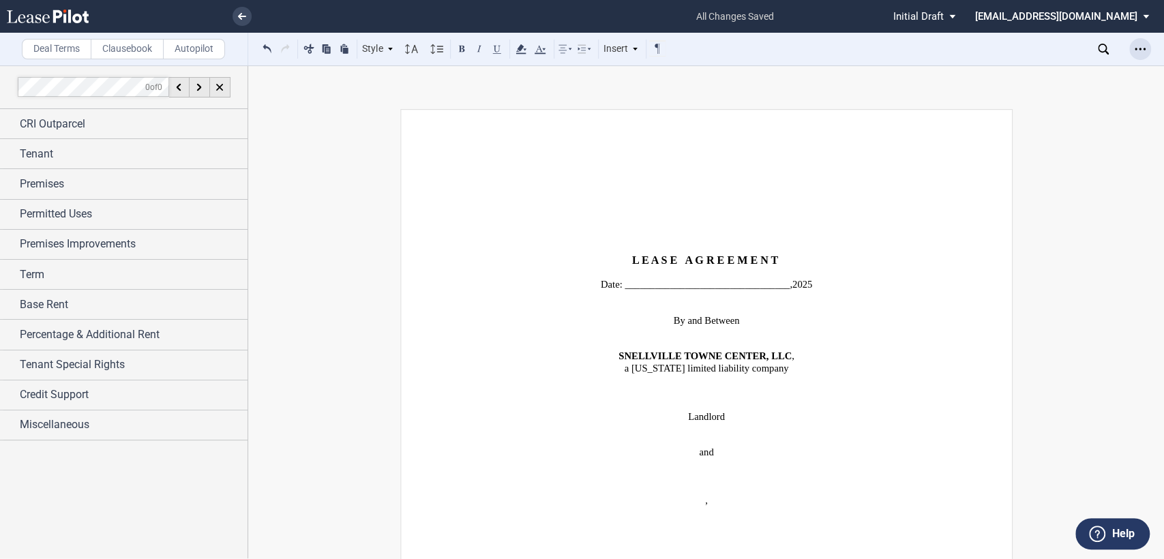
click at [1140, 46] on icon "Open Lease options menu" at bounding box center [1139, 49] width 11 height 11
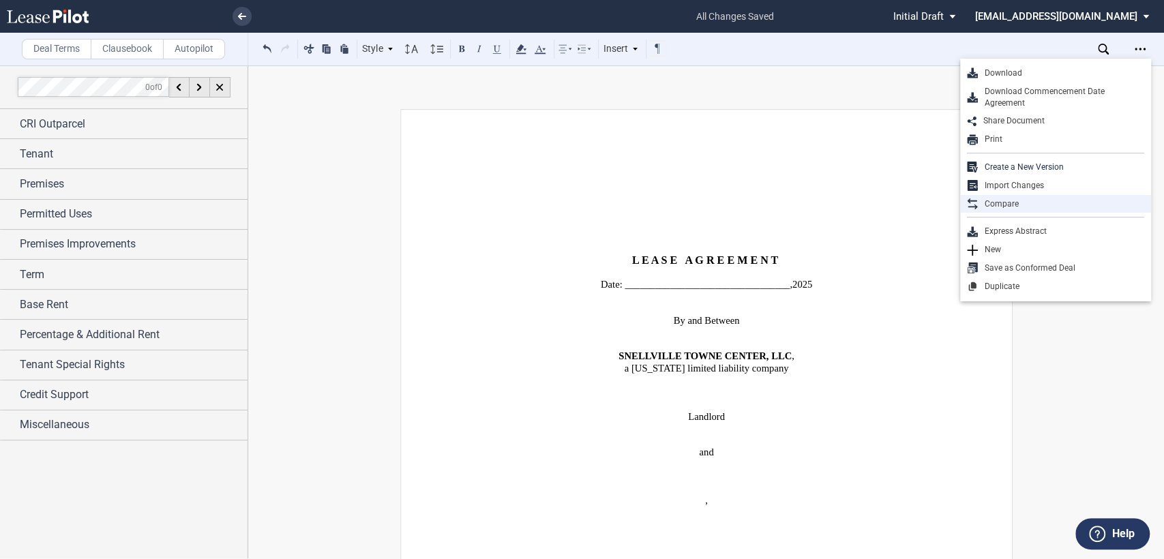
click at [1003, 203] on div "Compare" at bounding box center [1060, 204] width 166 height 12
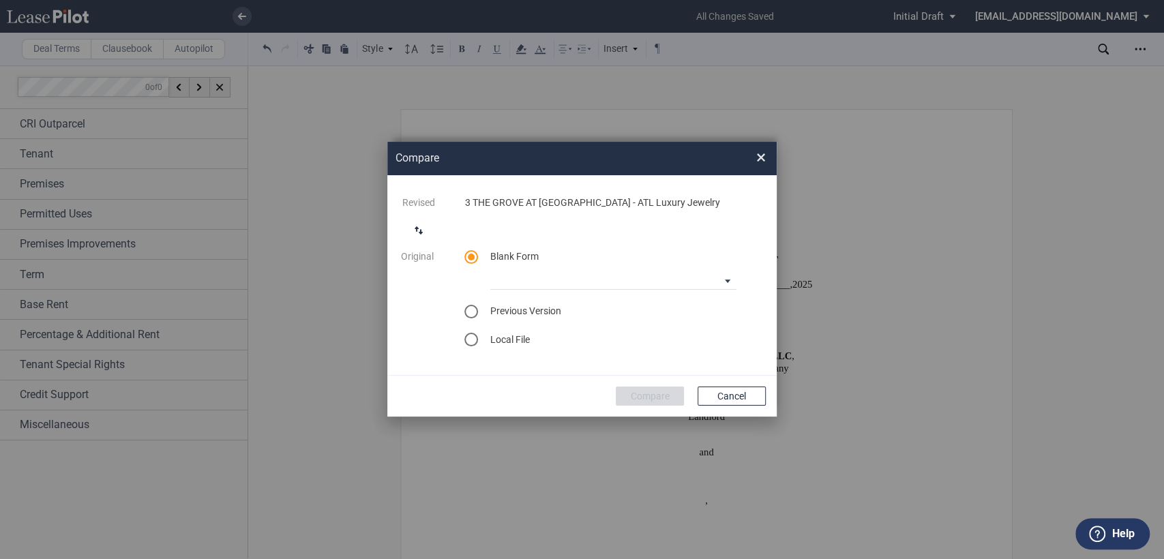
click at [468, 312] on div "select previous version" at bounding box center [471, 312] width 14 height 14
click at [512, 307] on md-select "Select version for comparison Version 1 Version 2" at bounding box center [613, 308] width 246 height 20
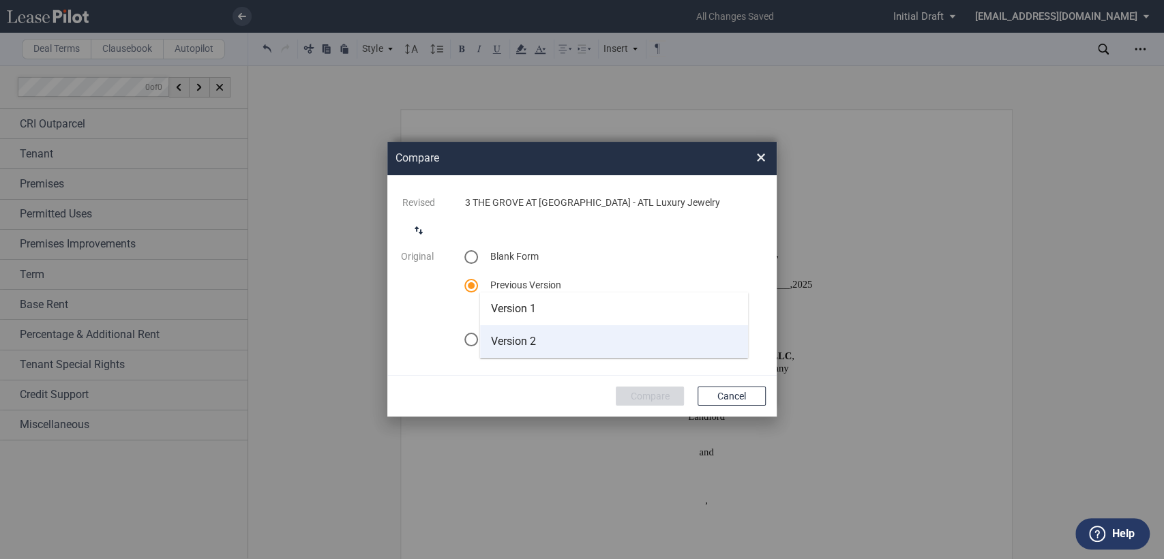
click at [515, 345] on span "Version 2" at bounding box center [513, 341] width 45 height 13
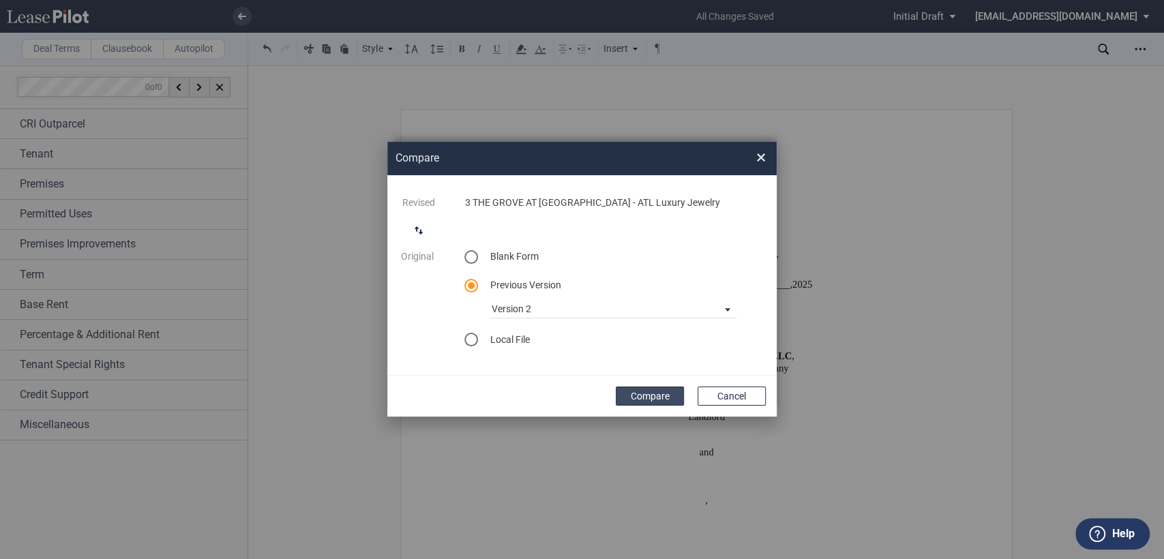
click at [635, 394] on button "Compare" at bounding box center [650, 395] width 68 height 19
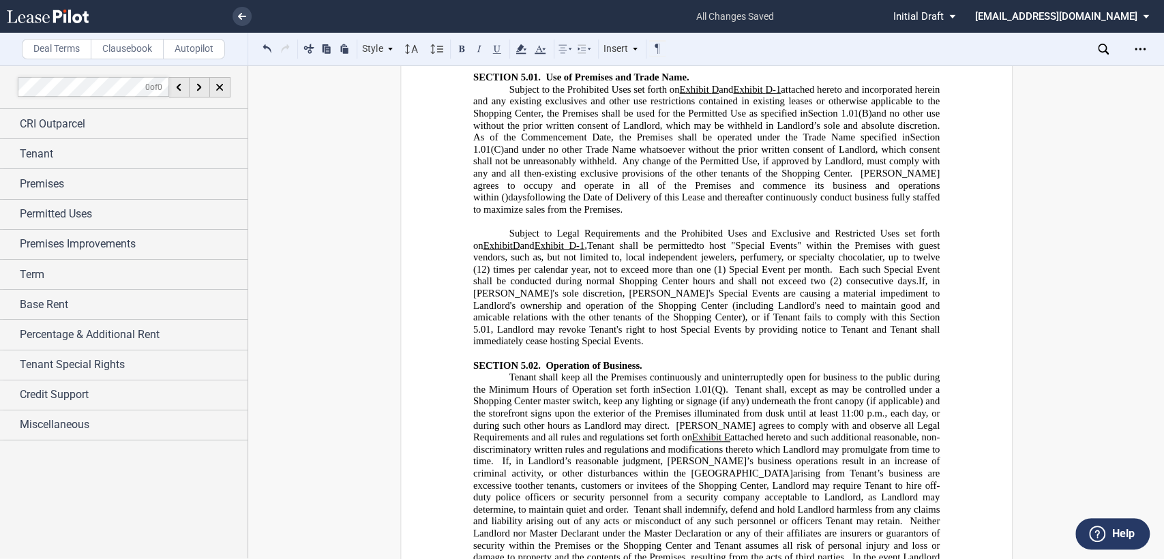
scroll to position [6892, 0]
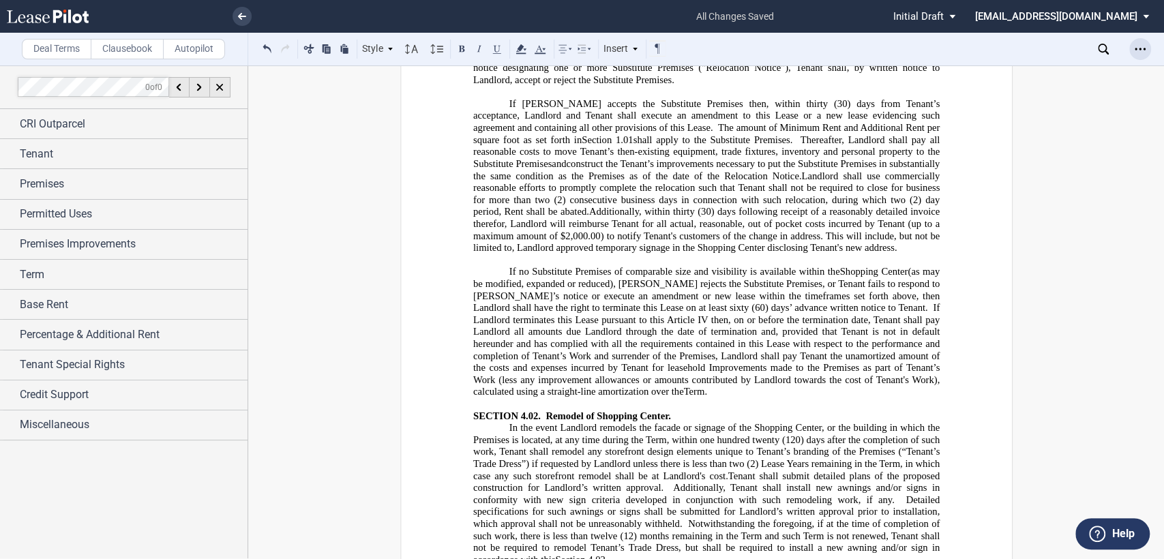
click at [1140, 48] on use "Open Lease options menu" at bounding box center [1139, 49] width 11 height 2
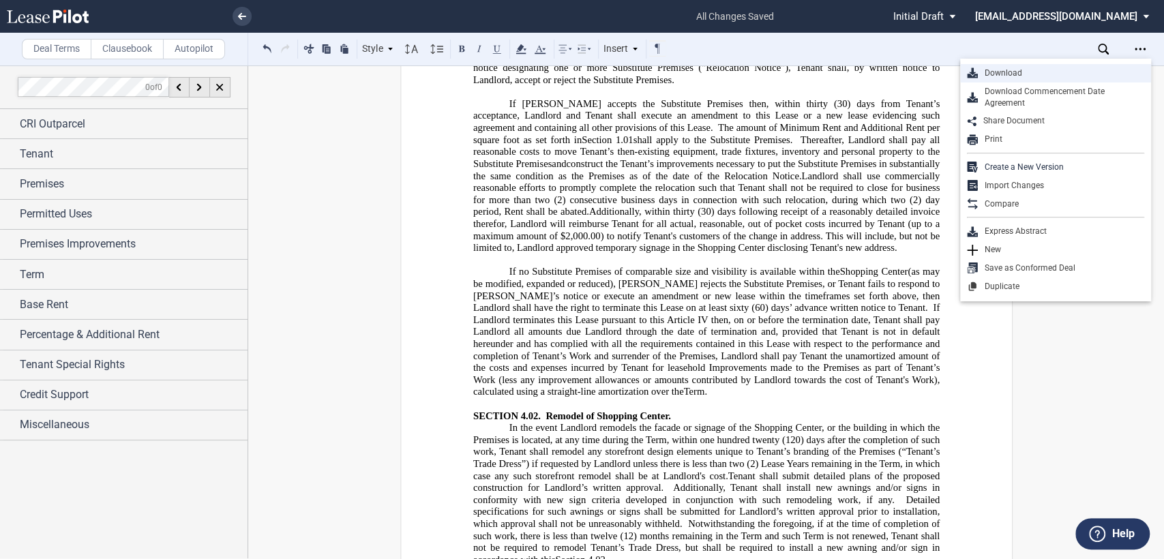
click at [998, 72] on div "Download" at bounding box center [1060, 73] width 166 height 12
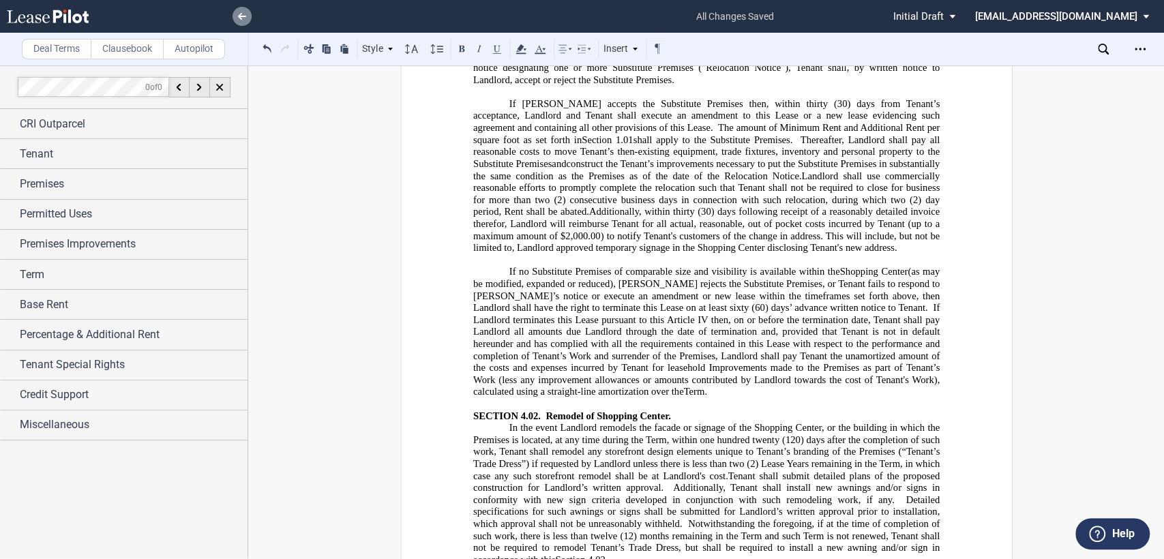
click at [240, 13] on use at bounding box center [242, 16] width 8 height 7
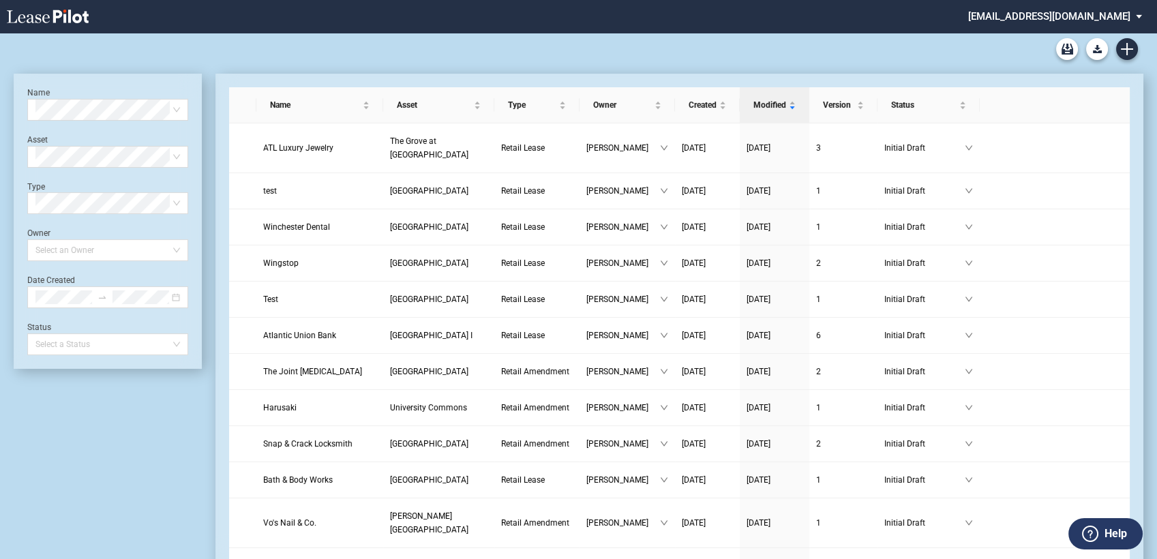
click at [1037, 16] on md-select "[EMAIL_ADDRESS][DOMAIN_NAME] Admin Area Settings Sign Out" at bounding box center [1060, 15] width 187 height 31
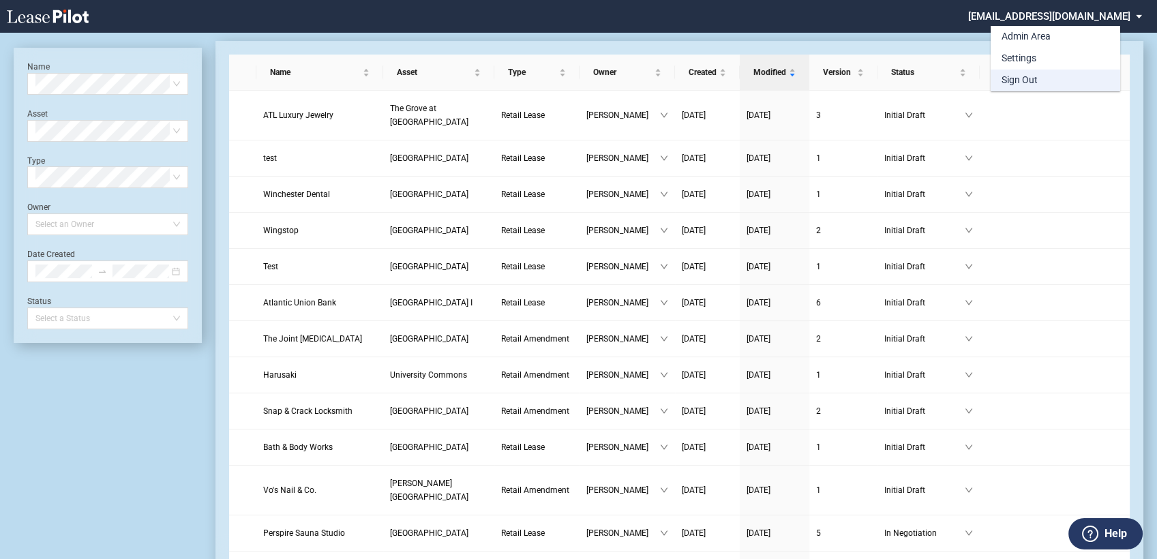
click at [1008, 77] on div "Sign Out" at bounding box center [1019, 81] width 36 height 14
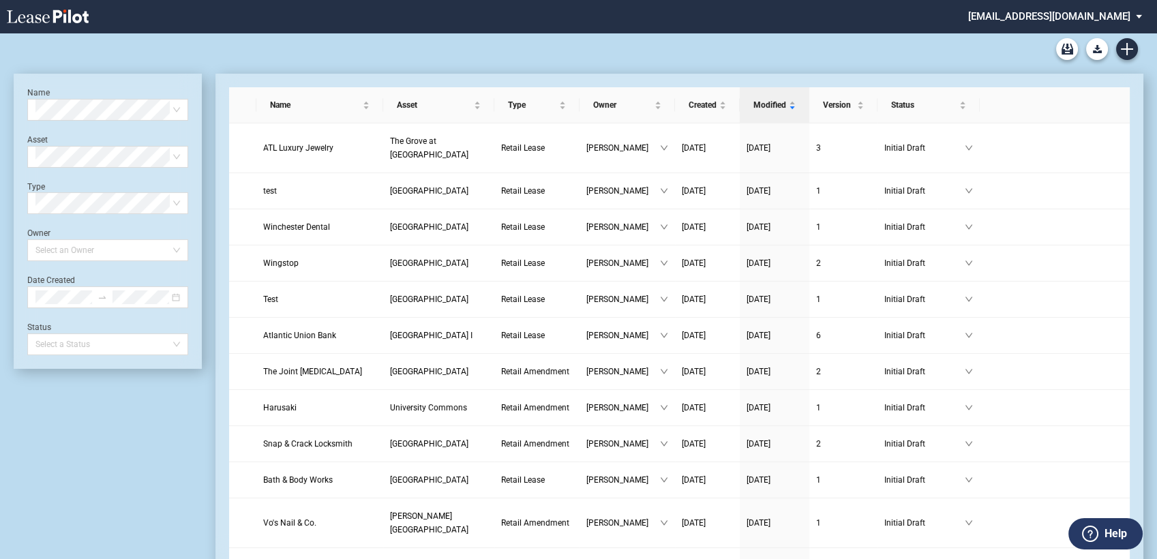
scroll to position [33, 0]
